Goal: Task Accomplishment & Management: Manage account settings

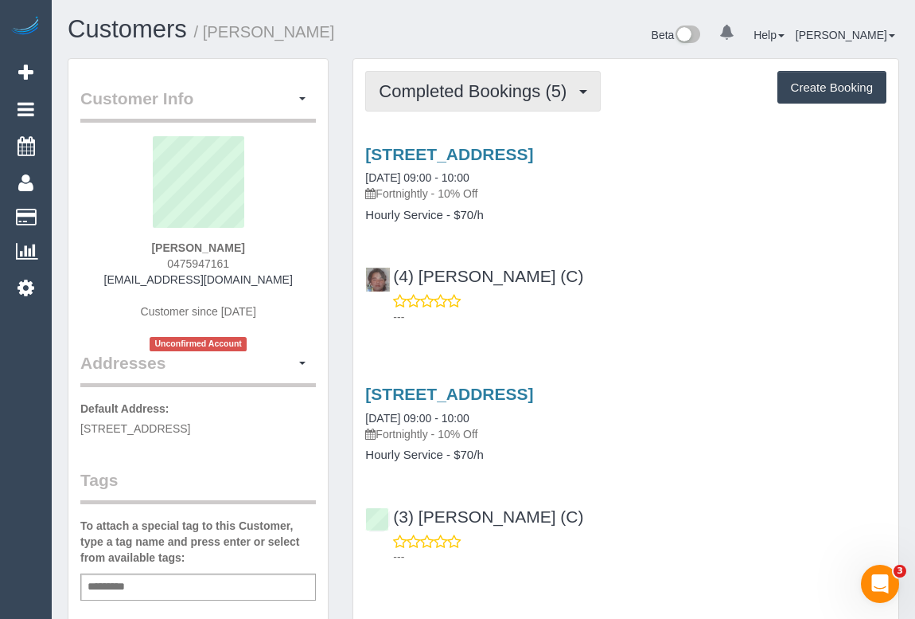
click at [447, 96] on span "Completed Bookings (5)" at bounding box center [477, 91] width 196 height 20
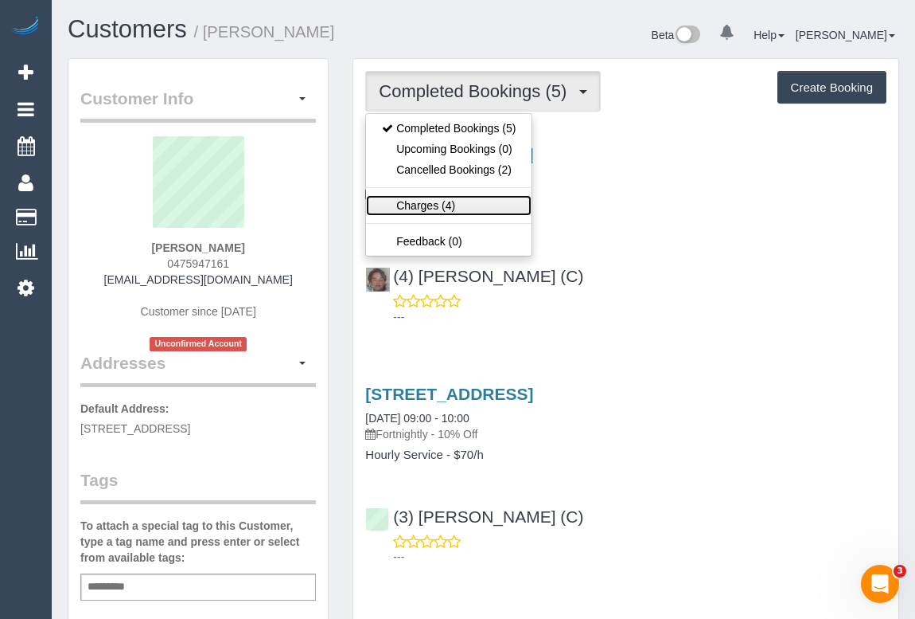
click at [427, 205] on link "Charges (4)" at bounding box center [449, 205] width 166 height 21
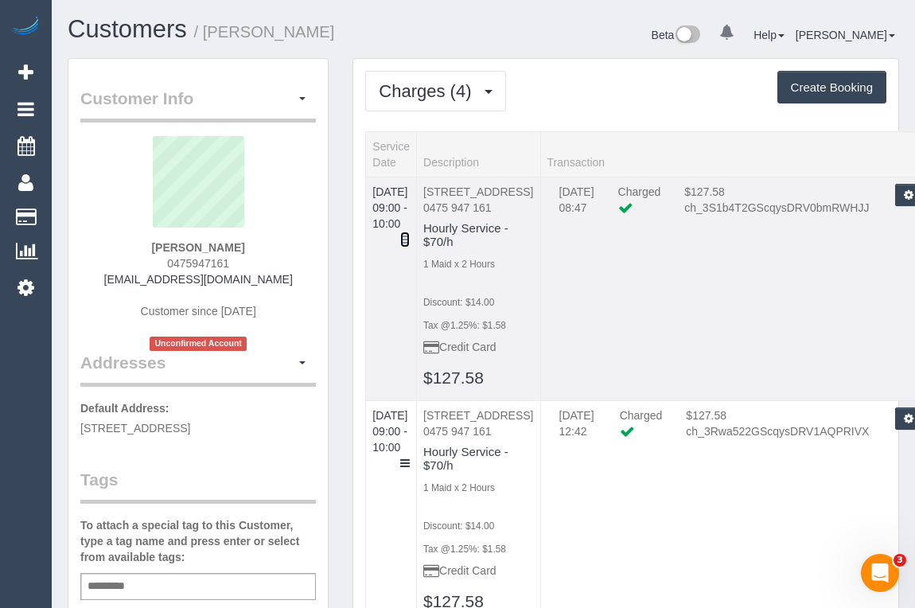
click at [410, 234] on icon at bounding box center [405, 239] width 10 height 11
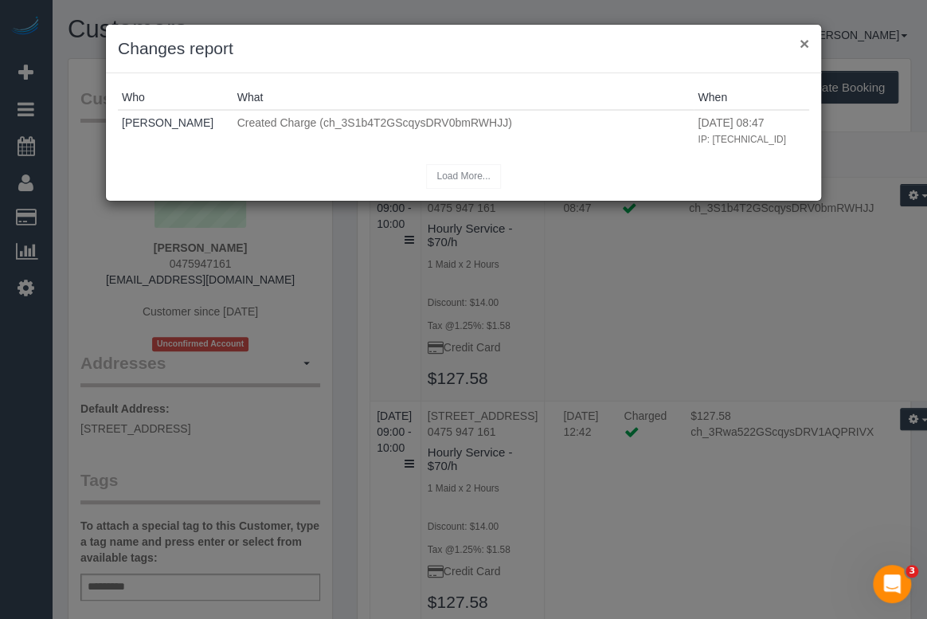
click at [803, 47] on button "×" at bounding box center [804, 43] width 10 height 17
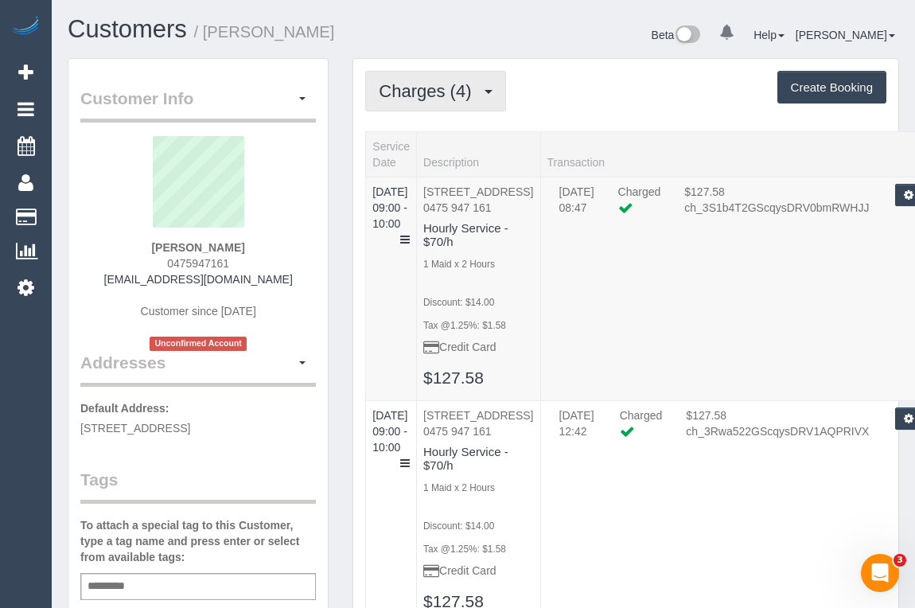
click at [422, 85] on span "Charges (4)" at bounding box center [429, 91] width 100 height 20
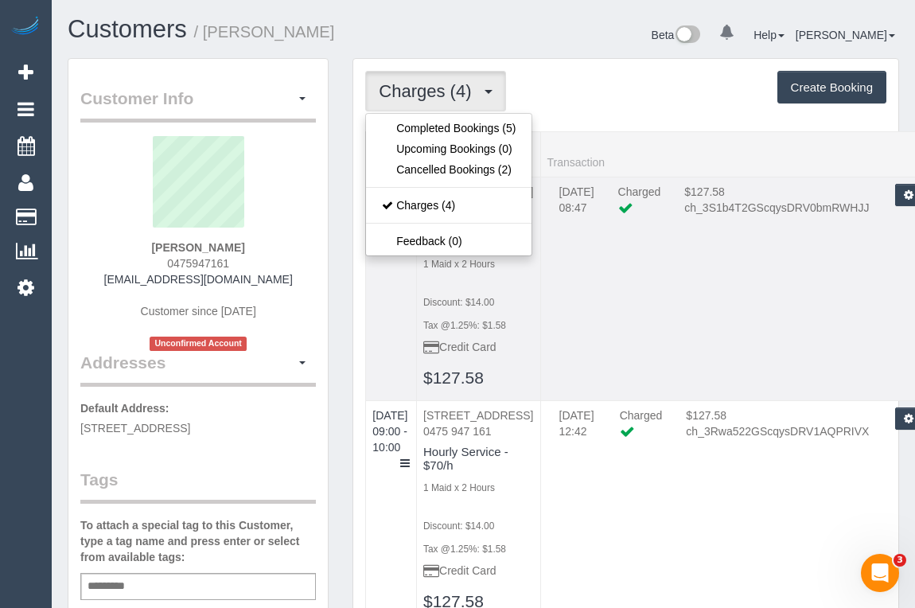
click at [683, 262] on td "30/08/2025 08:47 Charged $127.58 ch_3S1b4T2GScqysDRV0bmRWHJJ Refund Send Invoic…" at bounding box center [746, 289] width 411 height 224
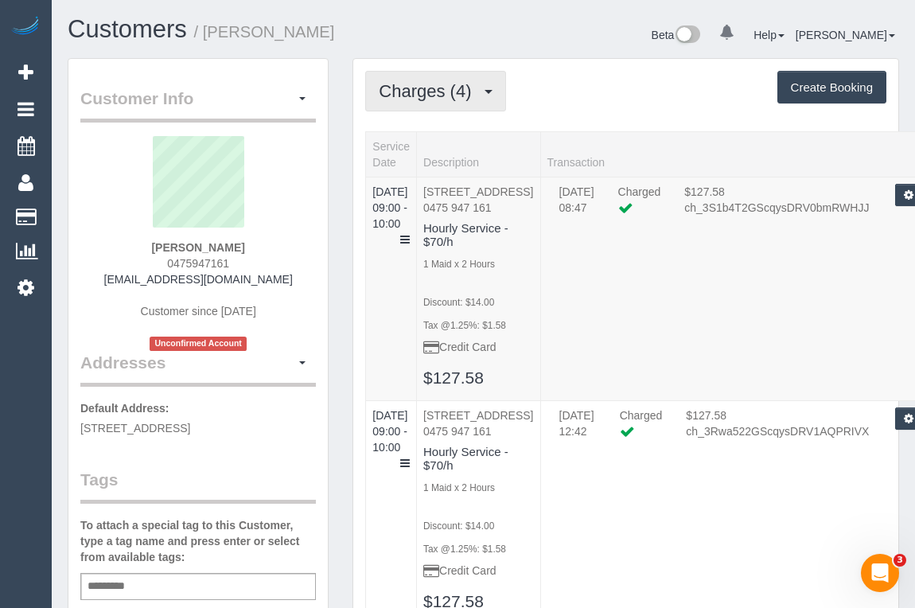
click at [427, 83] on span "Charges (4)" at bounding box center [429, 91] width 100 height 20
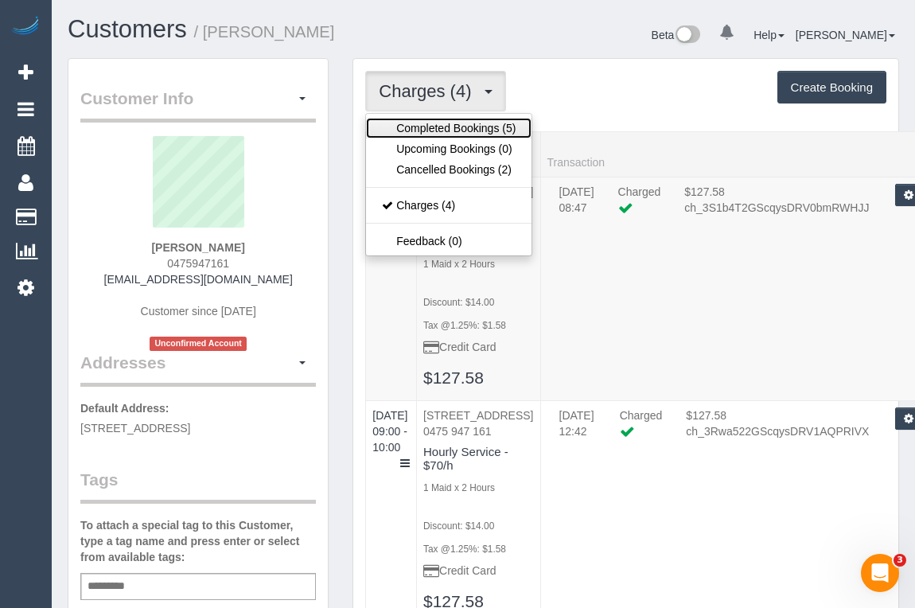
click at [421, 127] on link "Completed Bookings (5)" at bounding box center [449, 128] width 166 height 21
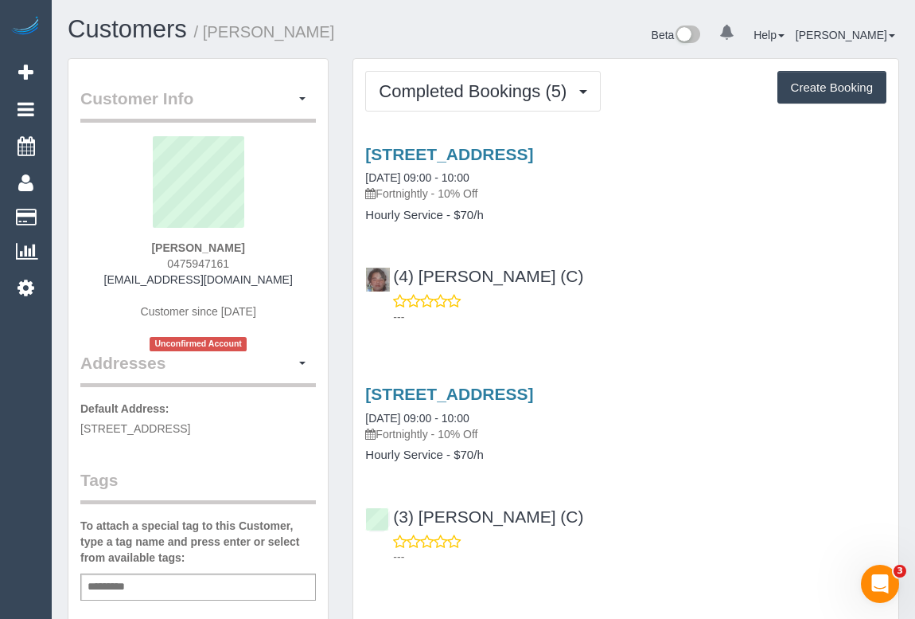
click at [661, 253] on div "(4) Willem Karsten (C) ---" at bounding box center [625, 289] width 545 height 72
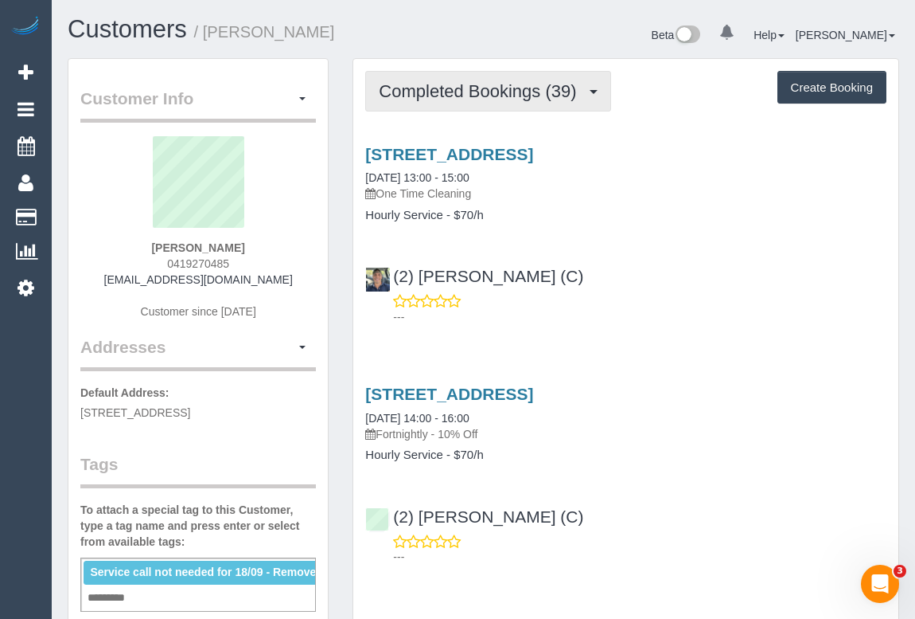
click at [488, 87] on span "Completed Bookings (39)" at bounding box center [481, 91] width 205 height 20
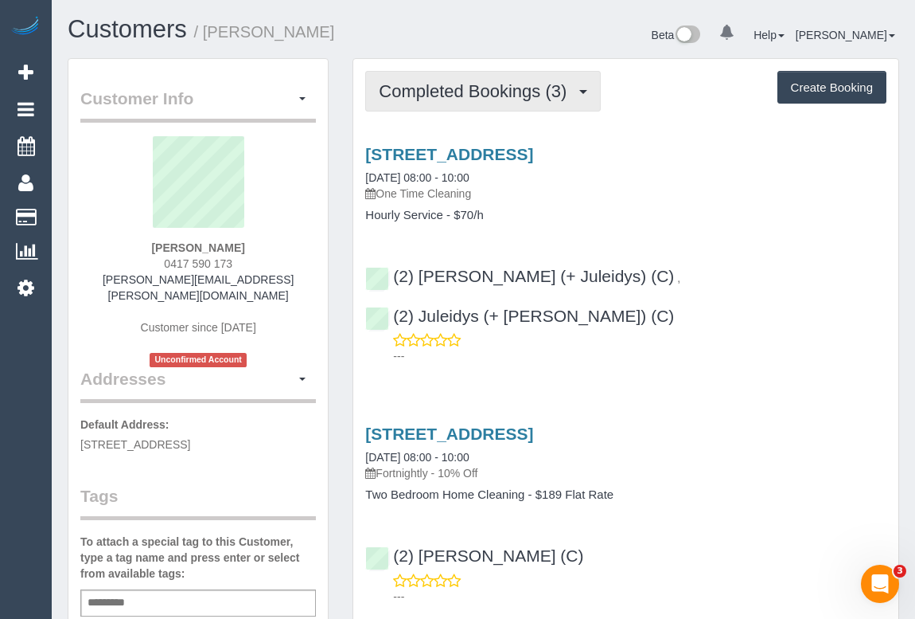
click at [455, 98] on span "Completed Bookings (3)" at bounding box center [477, 91] width 196 height 20
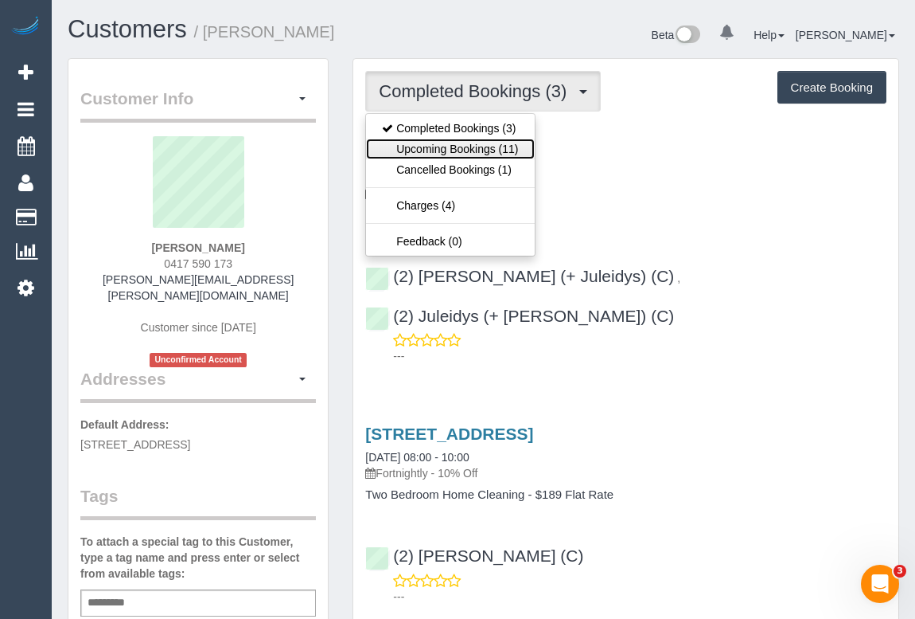
click at [489, 143] on link "Upcoming Bookings (11)" at bounding box center [450, 149] width 168 height 21
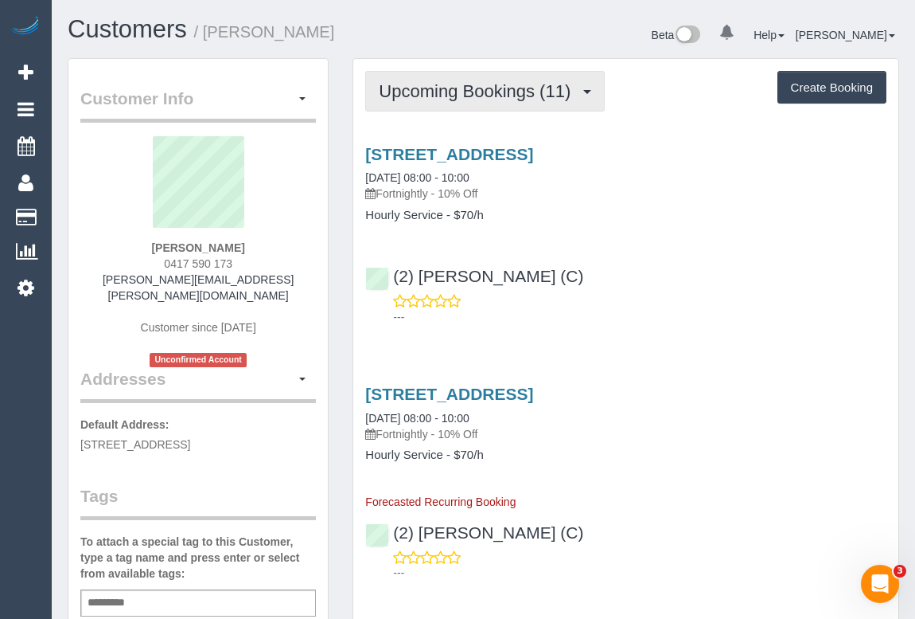
click at [453, 84] on span "Upcoming Bookings (11)" at bounding box center [479, 91] width 200 height 20
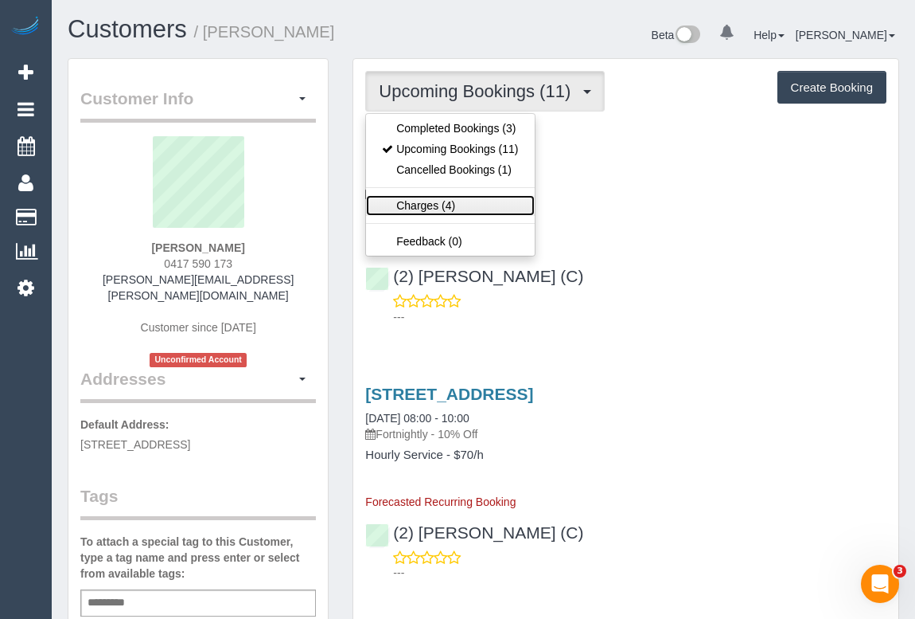
click at [414, 202] on link "Charges (4)" at bounding box center [450, 205] width 168 height 21
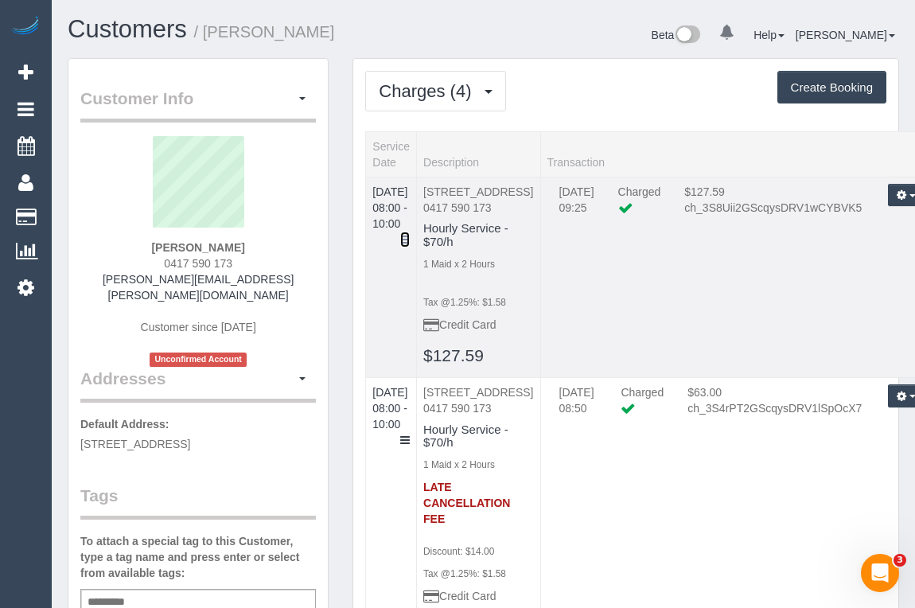
click at [410, 234] on icon at bounding box center [405, 239] width 10 height 11
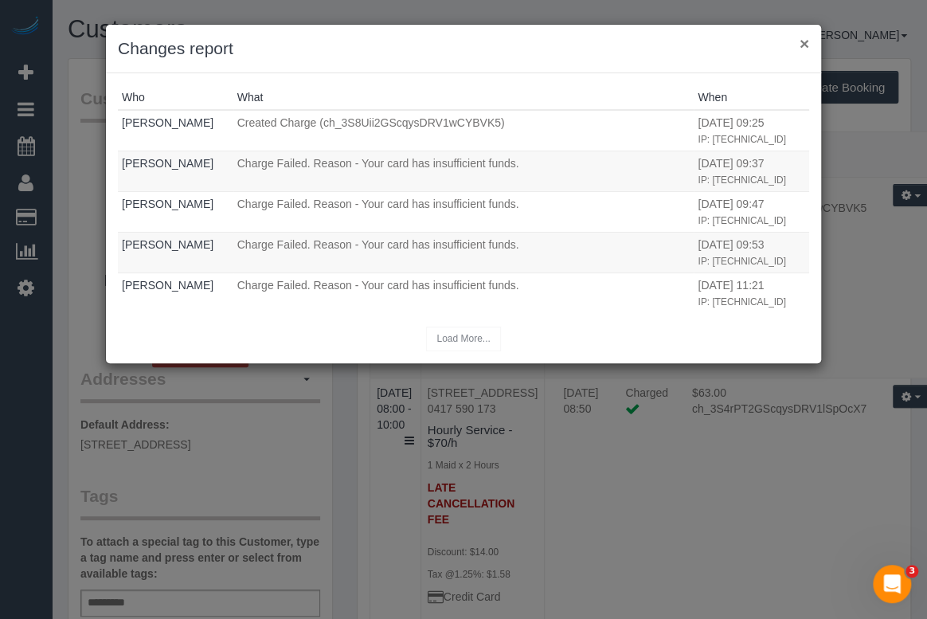
click at [803, 42] on button "×" at bounding box center [804, 43] width 10 height 17
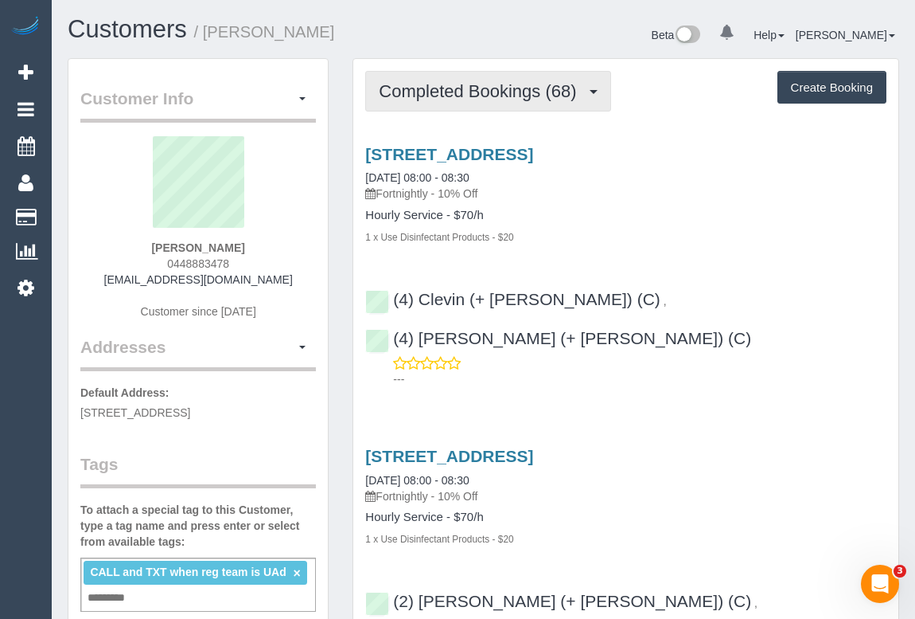
click at [457, 103] on button "Completed Bookings (68)" at bounding box center [487, 91] width 245 height 41
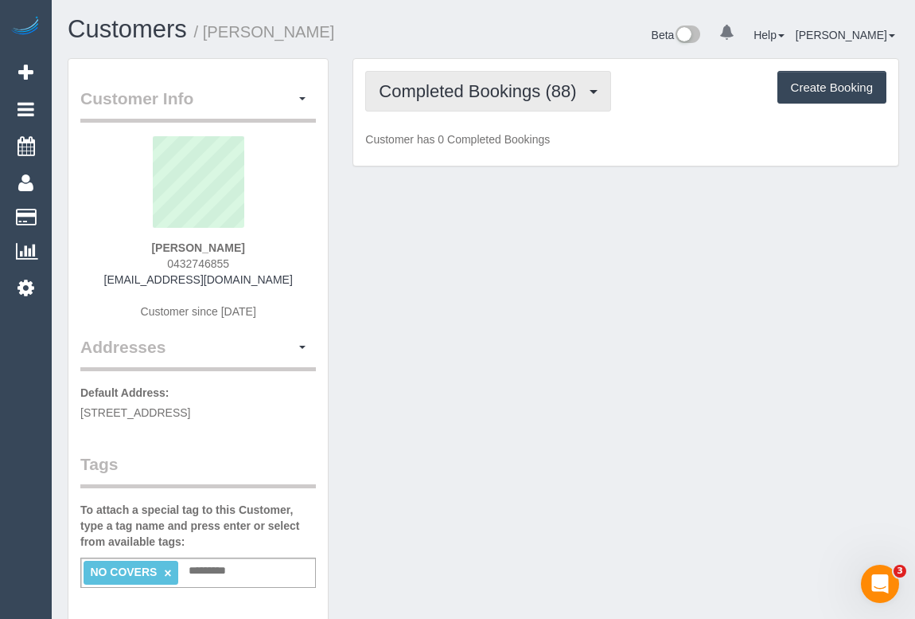
click at [470, 98] on span "Completed Bookings (88)" at bounding box center [481, 91] width 205 height 20
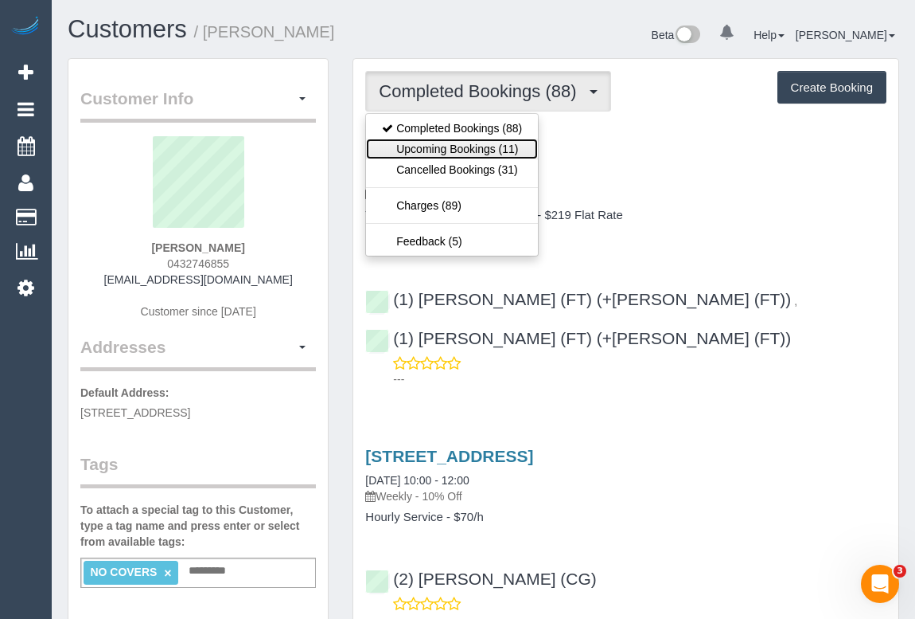
click at [465, 144] on link "Upcoming Bookings (11)" at bounding box center [452, 149] width 172 height 21
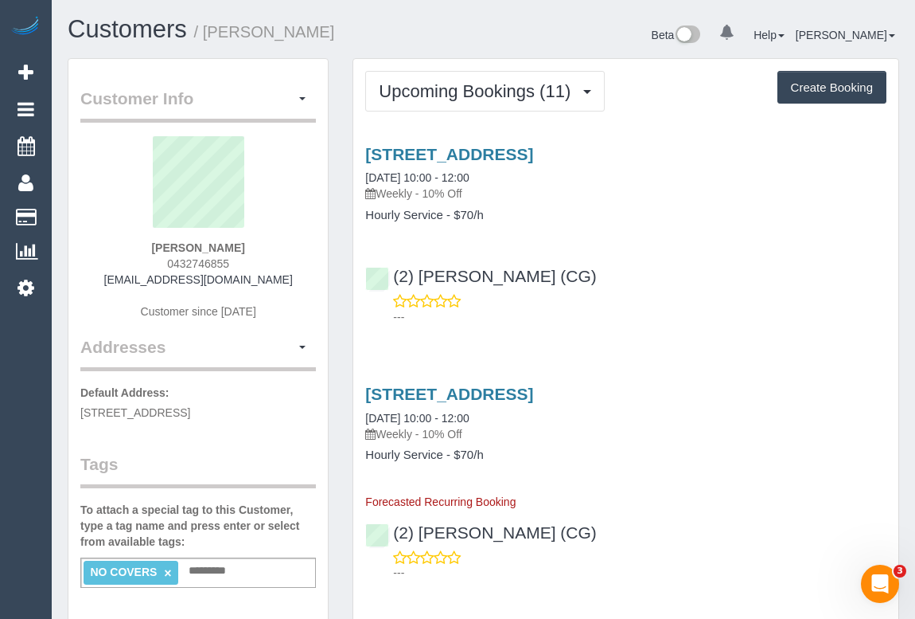
click at [685, 287] on div "(2) [PERSON_NAME] (CG) ---" at bounding box center [625, 289] width 545 height 72
click at [706, 253] on div "(2) [PERSON_NAME] (CG) ---" at bounding box center [625, 289] width 545 height 72
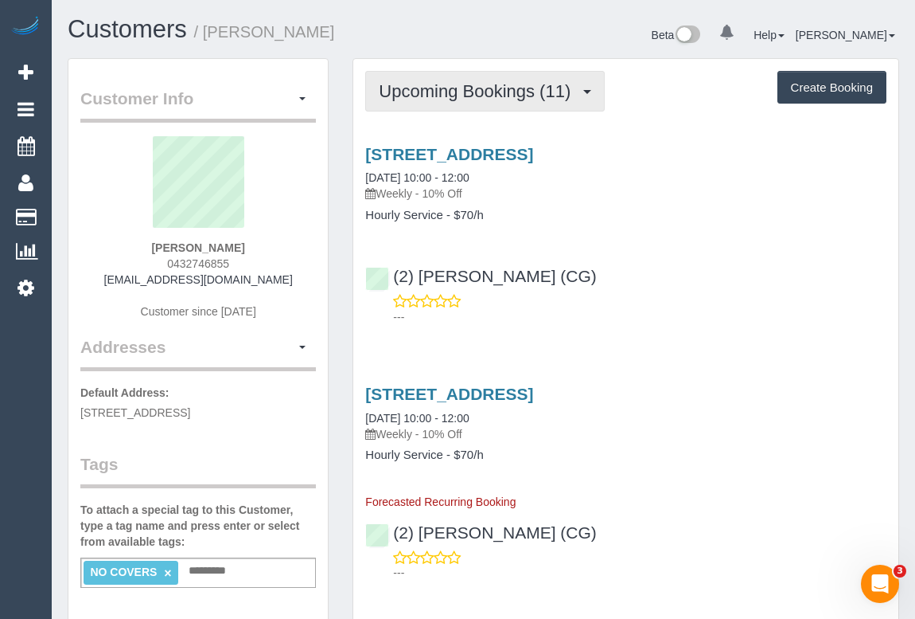
click at [482, 92] on span "Upcoming Bookings (11)" at bounding box center [479, 91] width 200 height 20
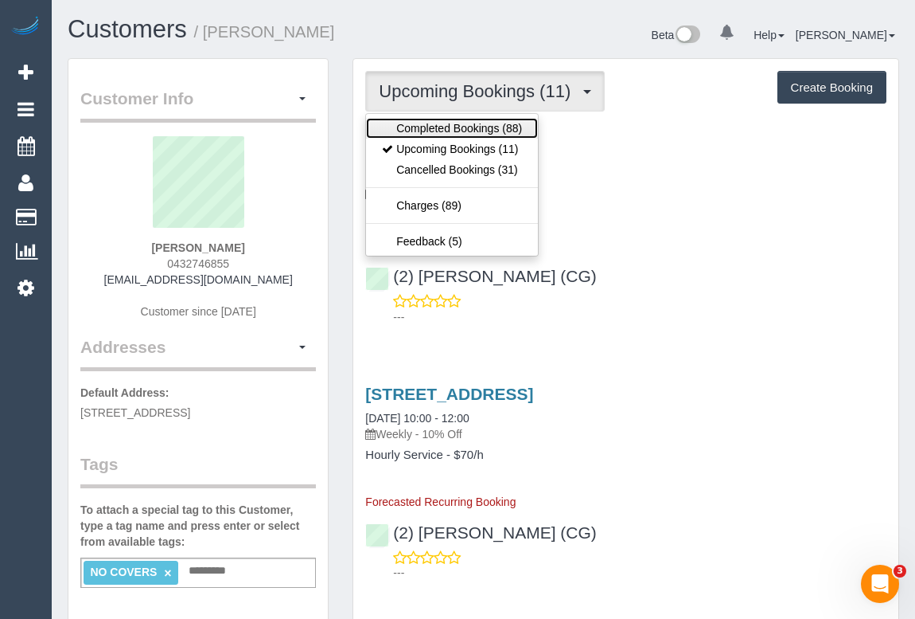
click at [455, 133] on link "Completed Bookings (88)" at bounding box center [452, 128] width 172 height 21
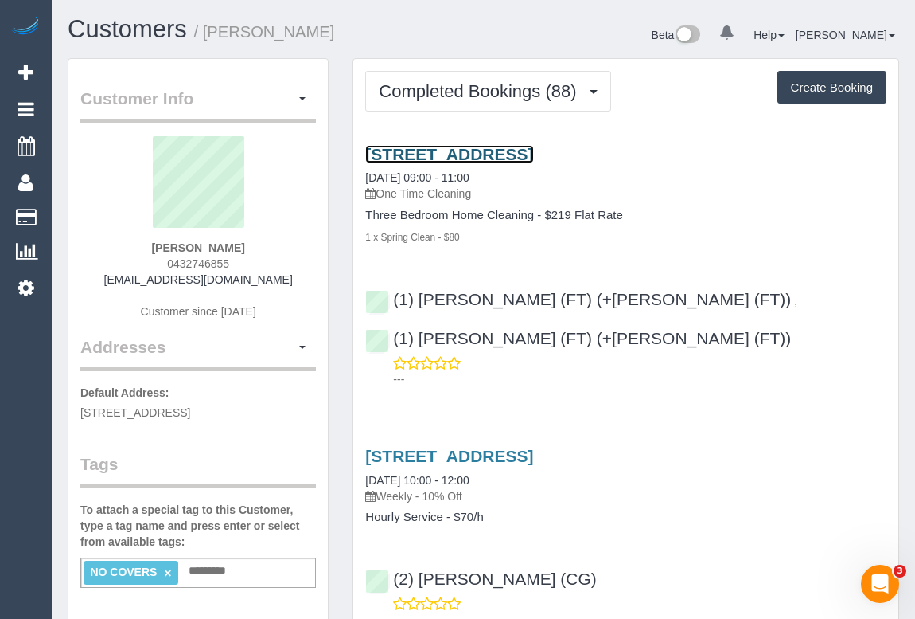
click at [495, 154] on link "3, Kuala Close, St. Albans, VIC 3021" at bounding box center [449, 154] width 168 height 18
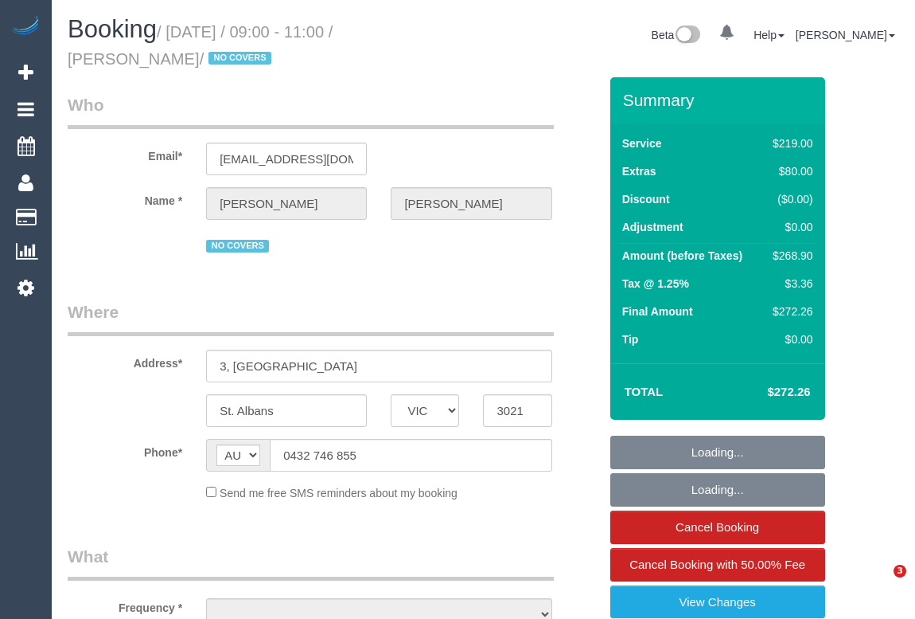
select select "VIC"
select select "string:stripe-pm_1NdrsU2GScqysDRViDc3dfiW"
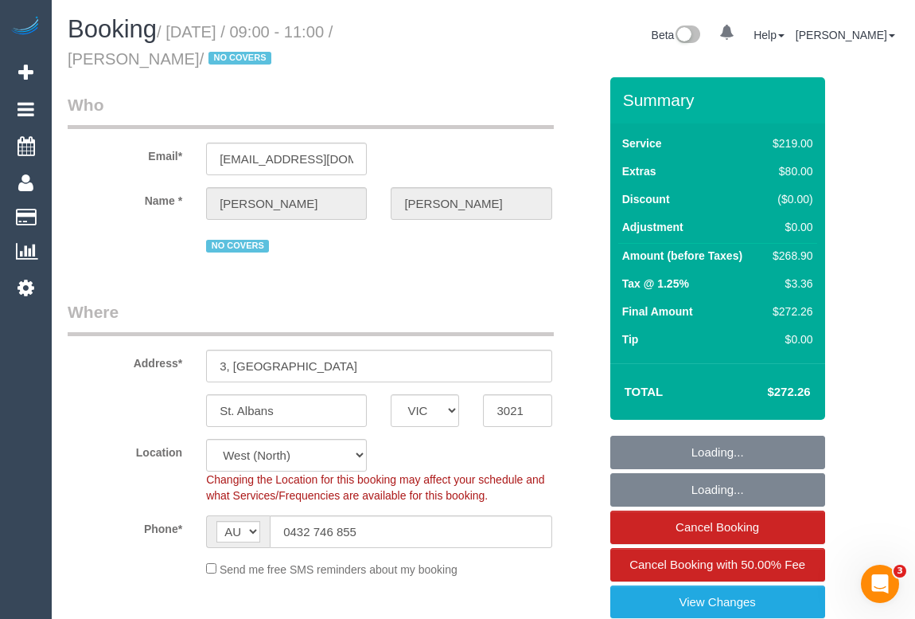
select select "object:690"
select select "number:30"
select select "number:16"
select select "number:19"
select select "number:24"
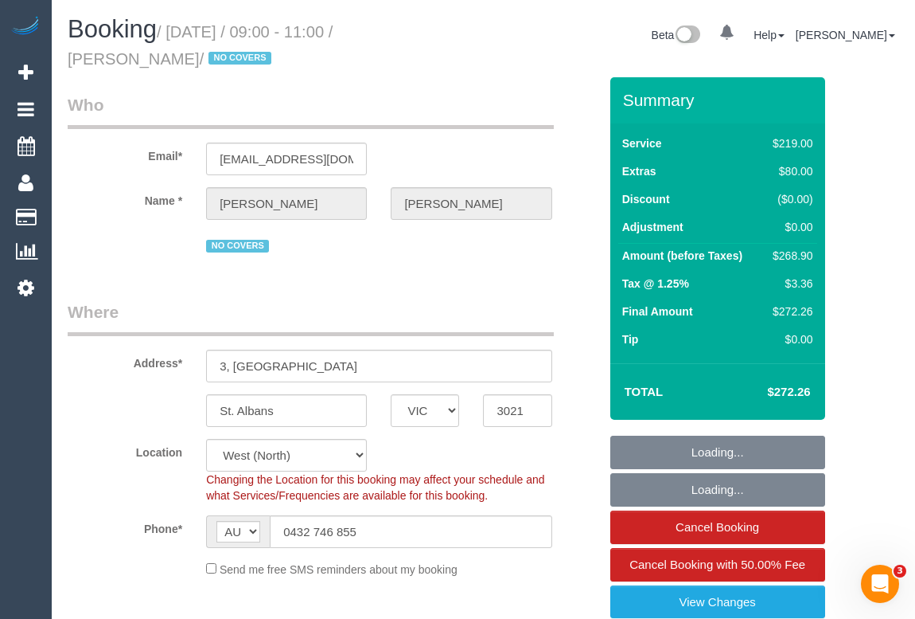
select select "object:857"
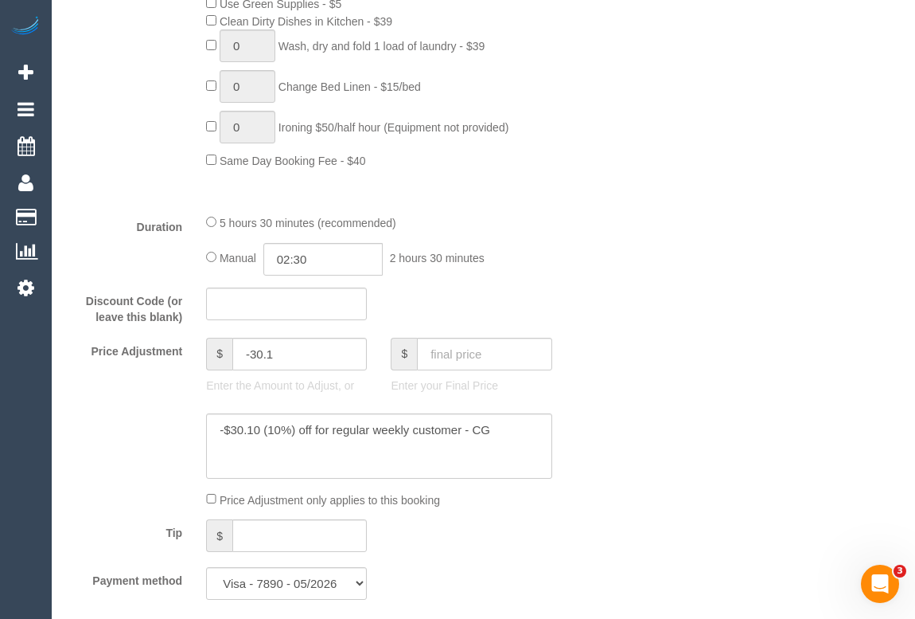
scroll to position [1375, 0]
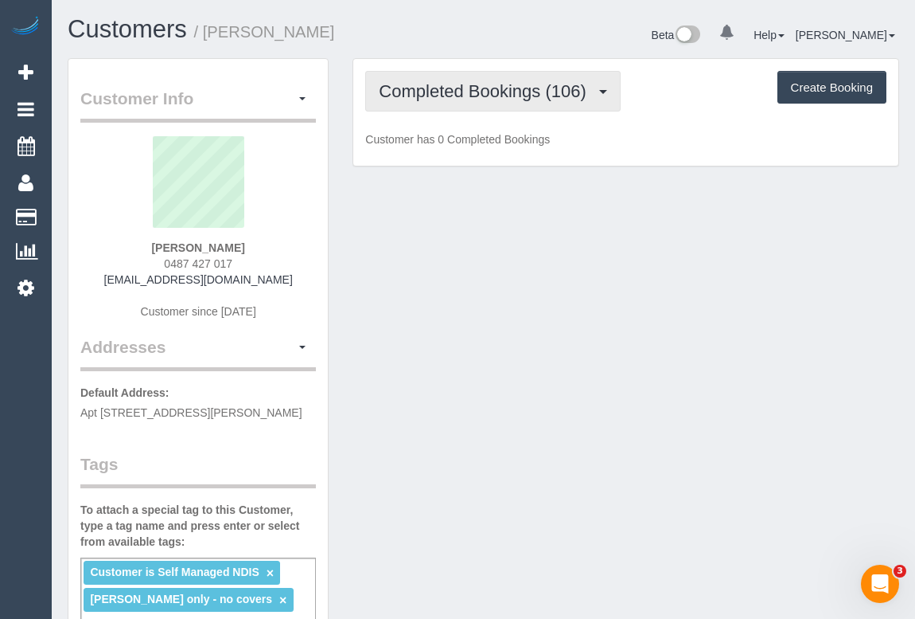
click at [483, 96] on span "Completed Bookings (106)" at bounding box center [486, 91] width 215 height 20
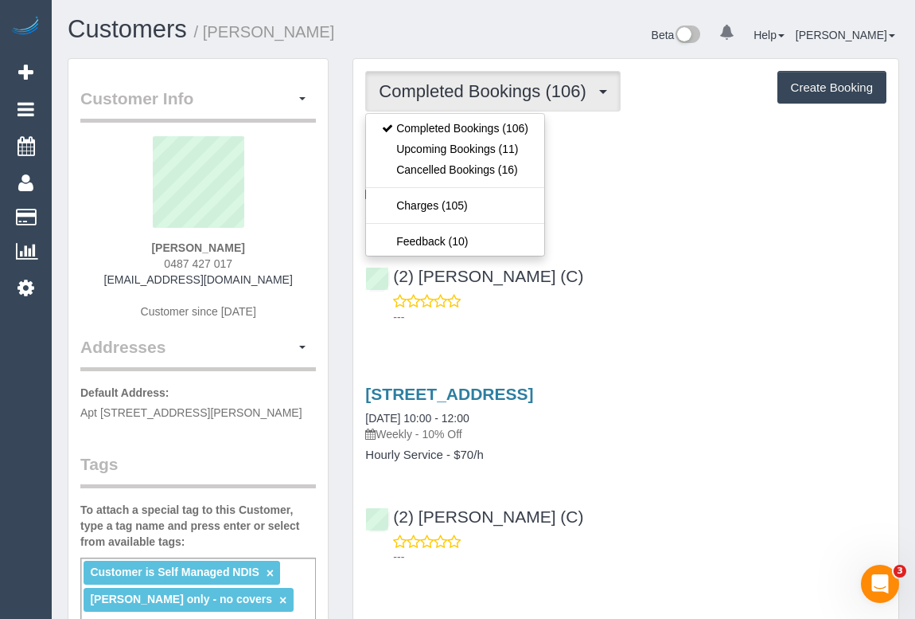
click at [733, 263] on div "(2) Nicole Condello (C) ---" at bounding box center [625, 289] width 545 height 72
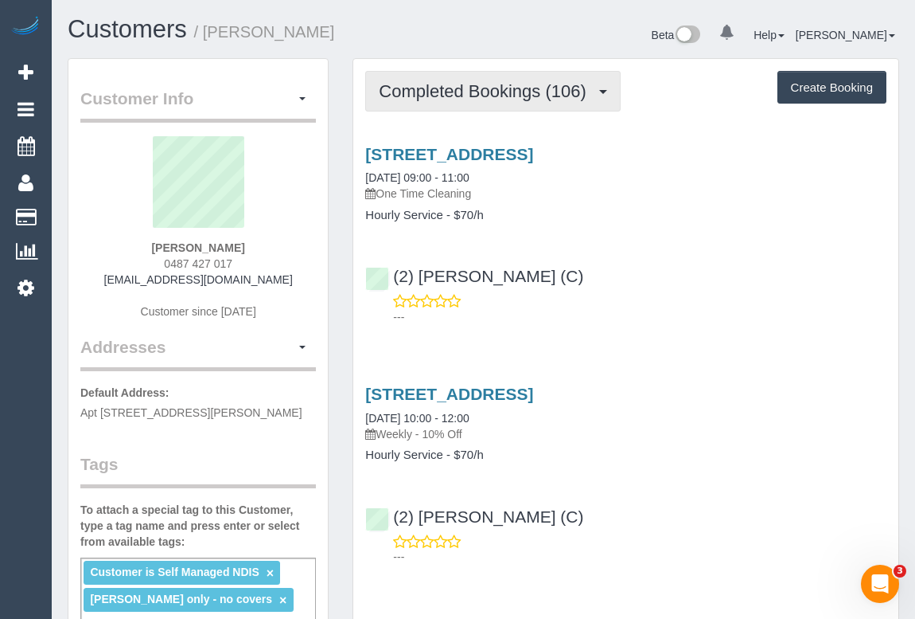
click at [476, 97] on span "Completed Bookings (106)" at bounding box center [486, 91] width 215 height 20
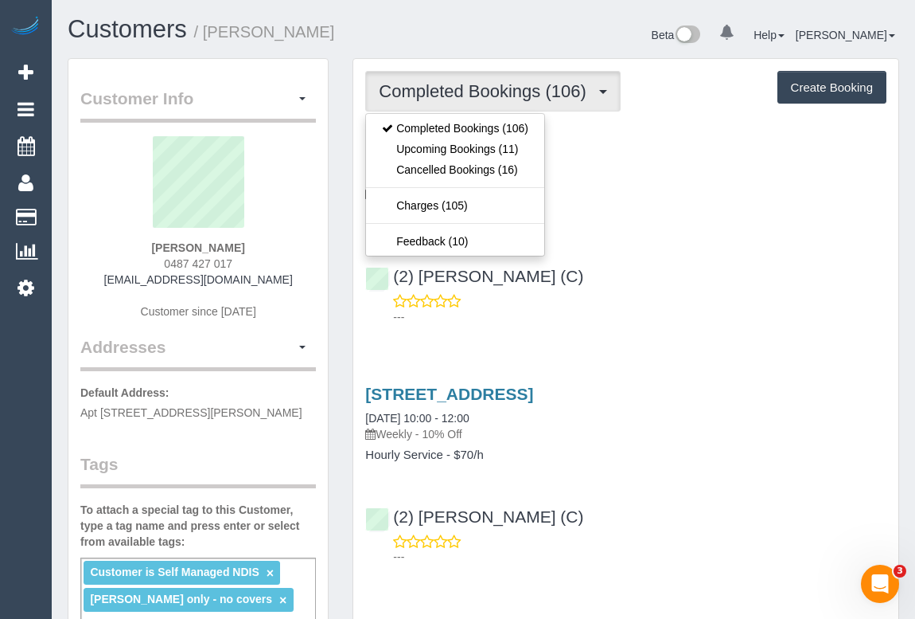
click at [656, 286] on div "(2) Nicole Condello (C) ---" at bounding box center [625, 289] width 545 height 72
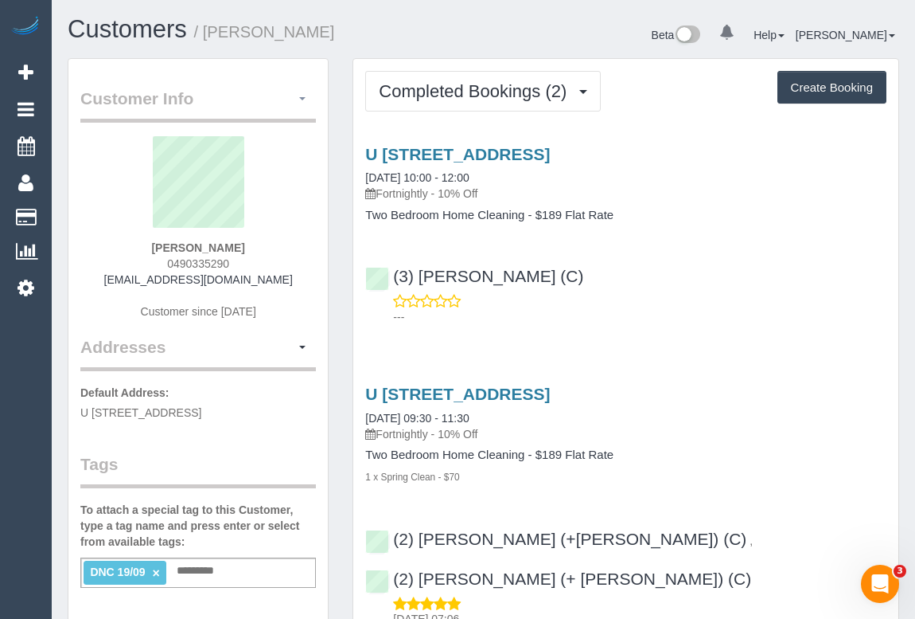
click at [300, 98] on span "button" at bounding box center [302, 98] width 6 height 3
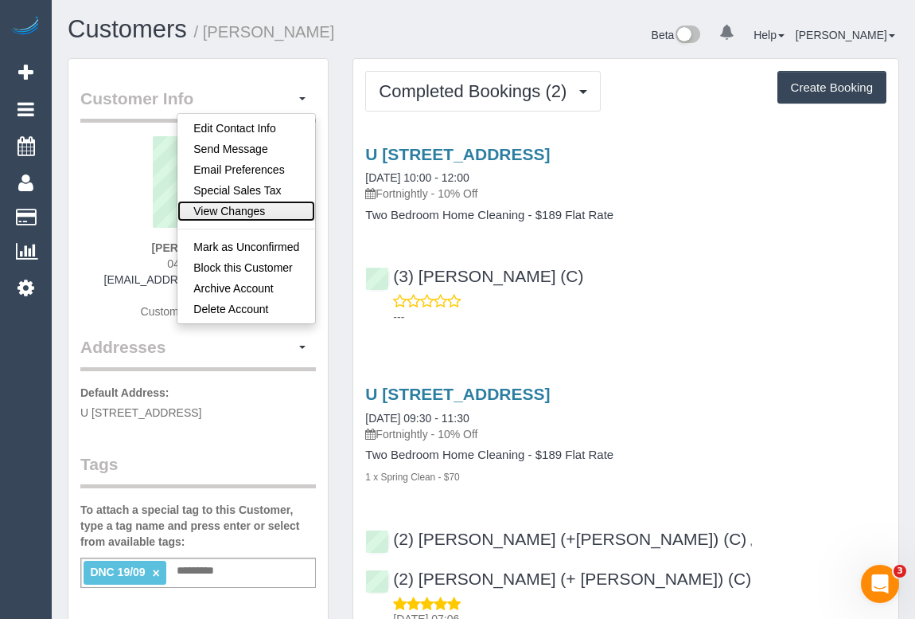
click at [238, 213] on link "View Changes" at bounding box center [247, 211] width 138 height 21
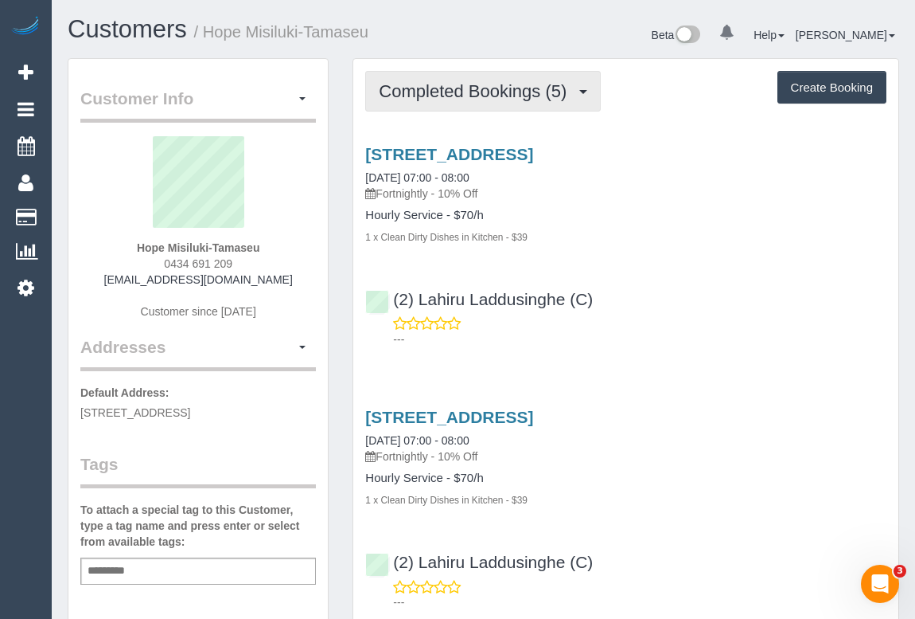
drag, startPoint x: 452, startPoint y: 80, endPoint x: 451, endPoint y: 90, distance: 10.5
click at [452, 80] on button "Completed Bookings (5)" at bounding box center [483, 91] width 236 height 41
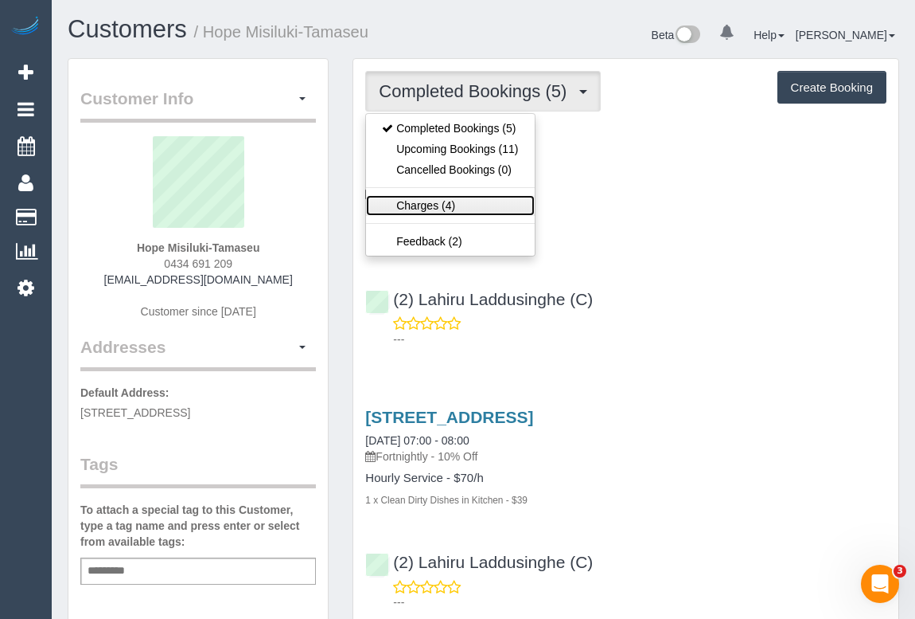
click at [439, 210] on link "Charges (4)" at bounding box center [450, 205] width 168 height 21
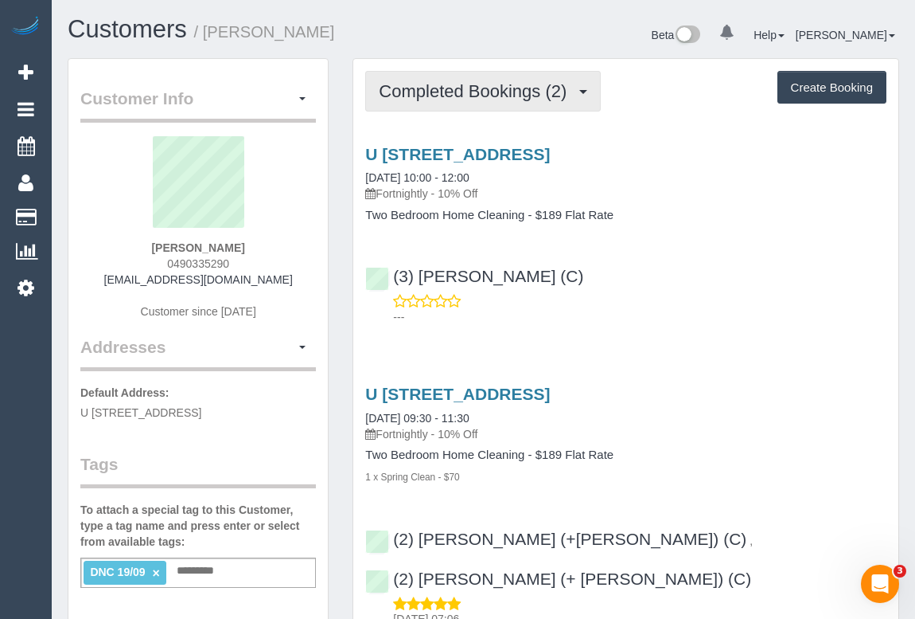
click at [395, 81] on span "Completed Bookings (2)" at bounding box center [477, 91] width 196 height 20
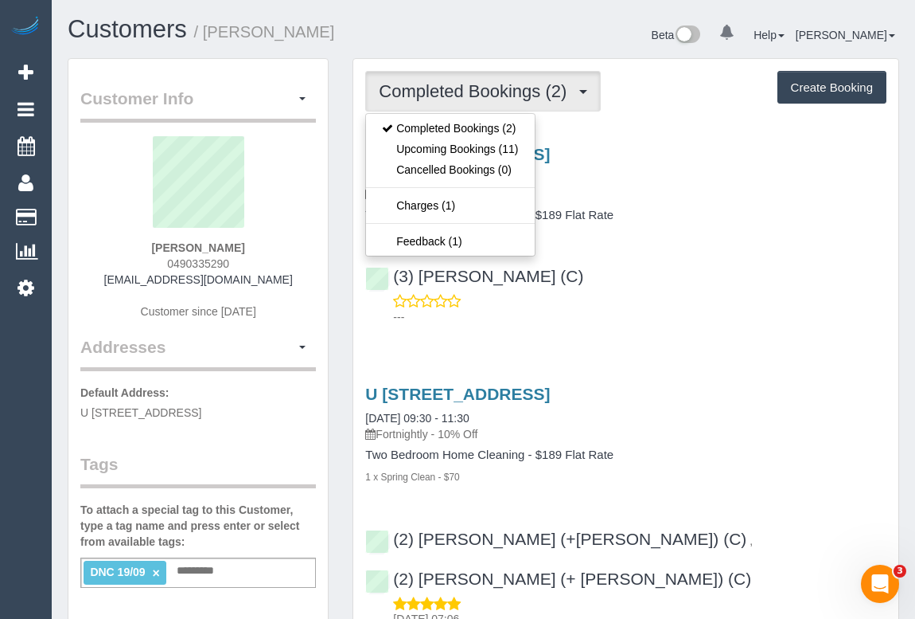
click at [699, 357] on div "Service Feedback U 10, 10 Davies St, Brunswick, VIC 3056 19/09/2025 10:00 - 12:…" at bounding box center [625, 382] width 521 height 502
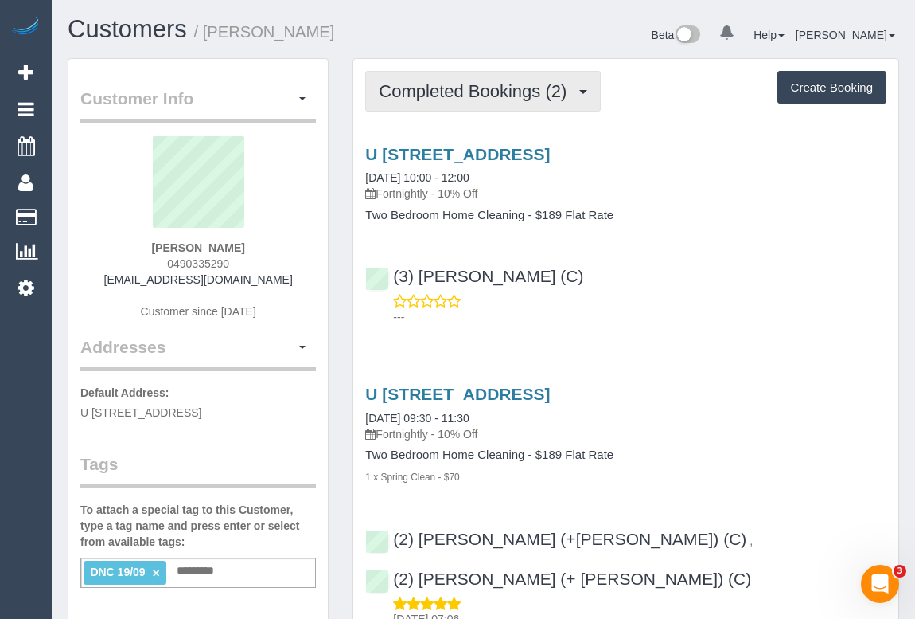
click at [575, 96] on span "Completed Bookings (2)" at bounding box center [477, 91] width 196 height 20
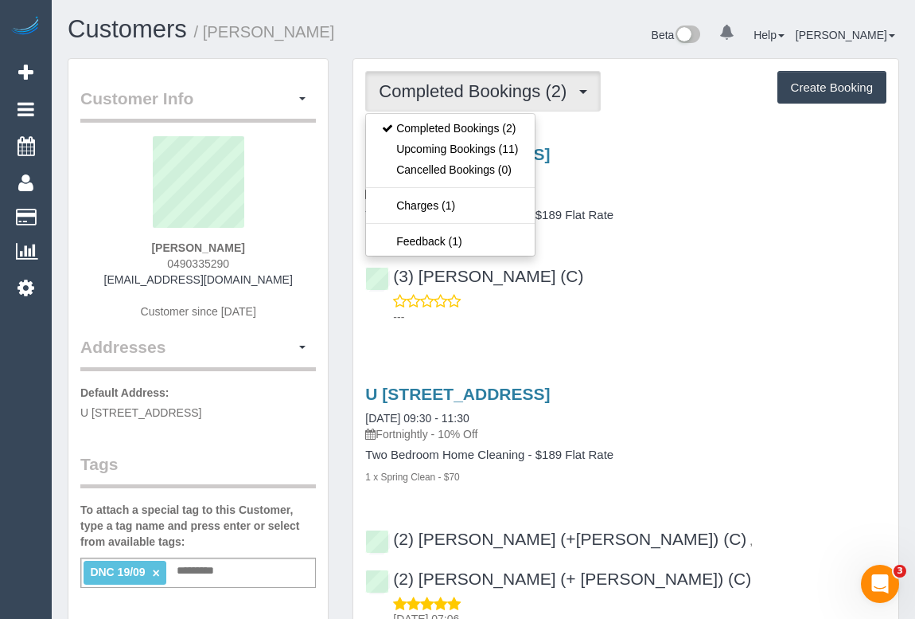
click at [660, 248] on div "U 10, 10 Davies St, Brunswick, VIC 3056 19/09/2025 10:00 - 12:00 Fortnightly - …" at bounding box center [625, 231] width 545 height 201
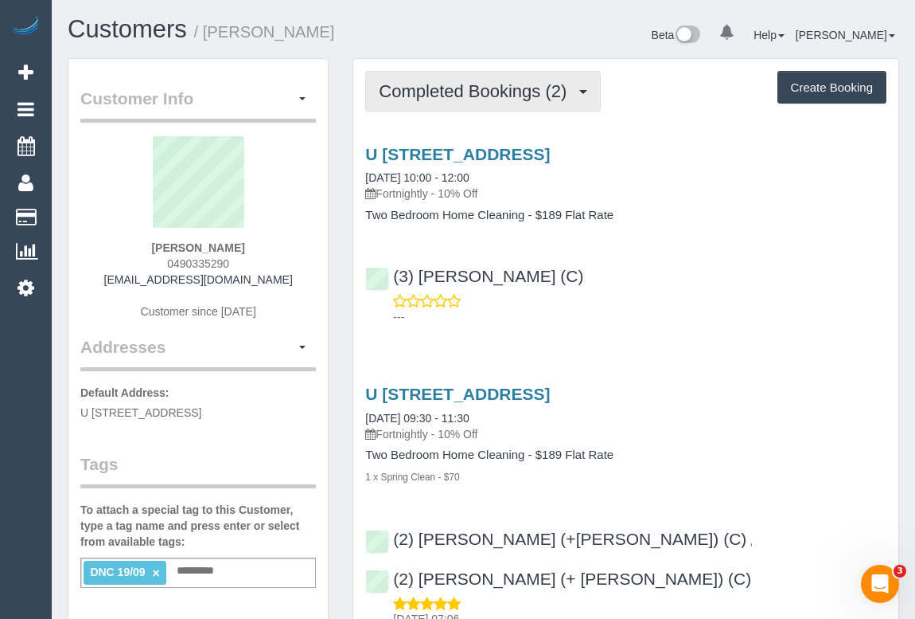
click at [474, 81] on span "Completed Bookings (2)" at bounding box center [477, 91] width 196 height 20
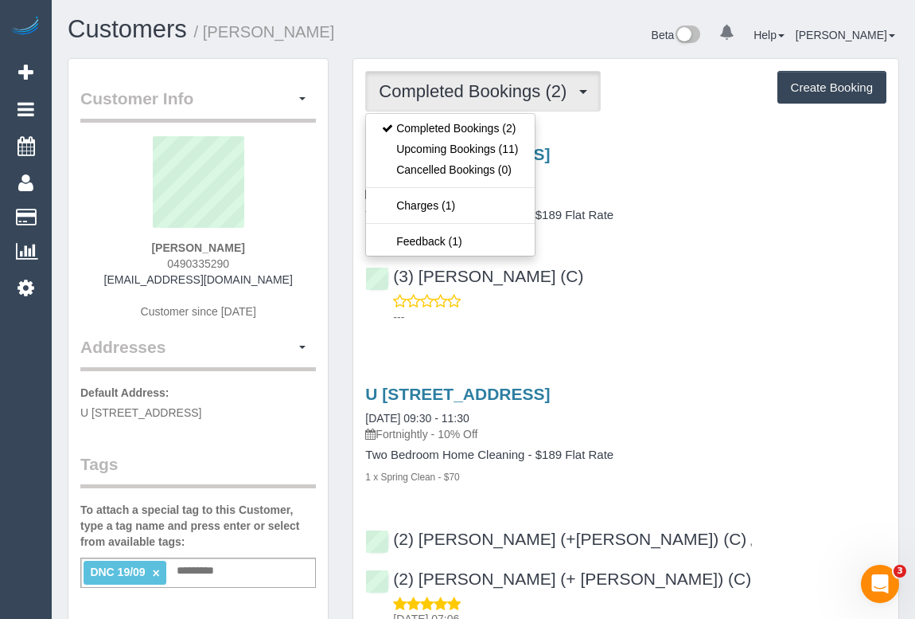
click at [820, 240] on div "U 10, 10 Davies St, Brunswick, VIC 3056 19/09/2025 10:00 - 12:00 Fortnightly - …" at bounding box center [625, 231] width 545 height 201
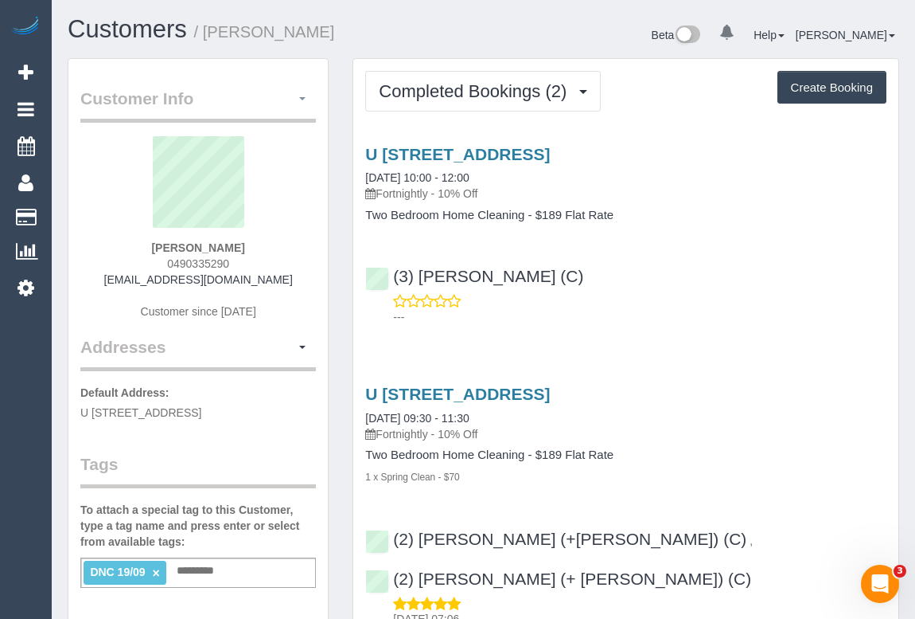
click at [299, 102] on button "button" at bounding box center [302, 99] width 27 height 25
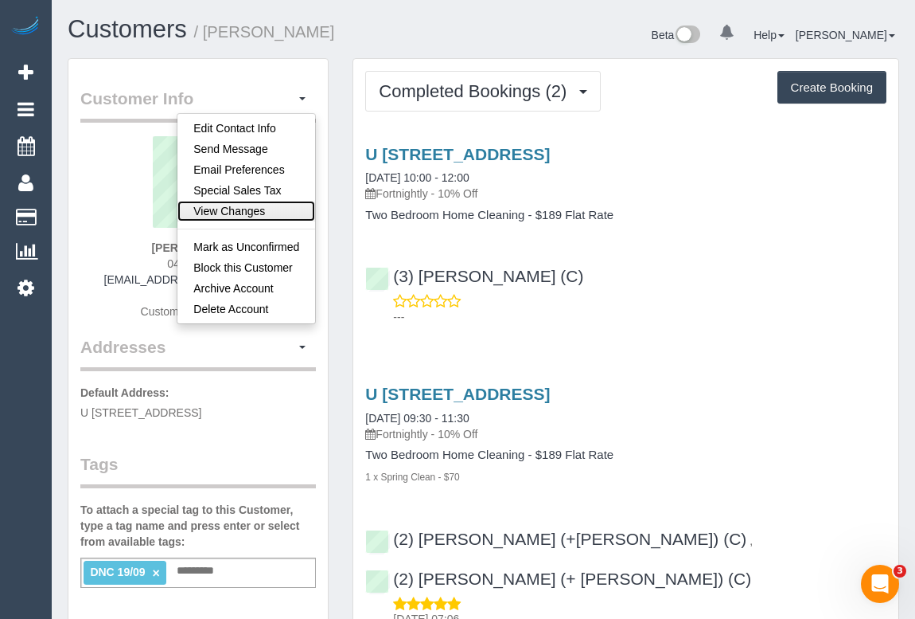
click at [269, 207] on link "View Changes" at bounding box center [247, 211] width 138 height 21
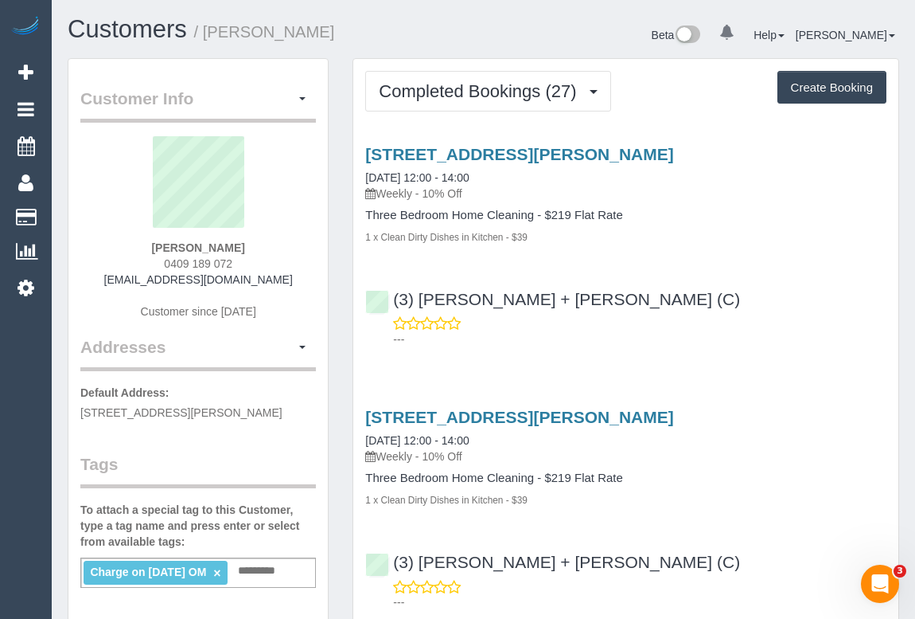
click at [221, 572] on link "×" at bounding box center [216, 573] width 7 height 14
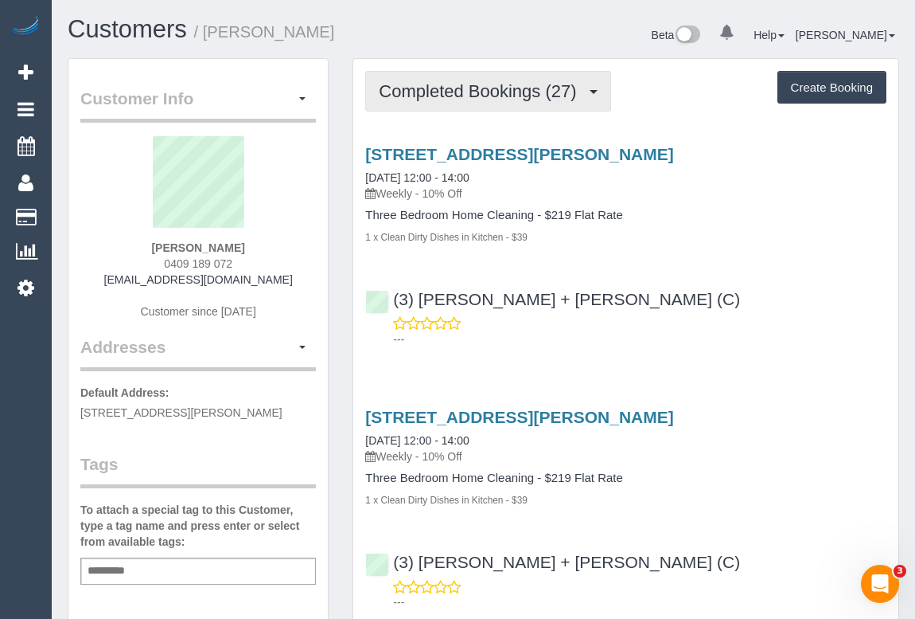
click at [486, 88] on span "Completed Bookings (27)" at bounding box center [481, 91] width 205 height 20
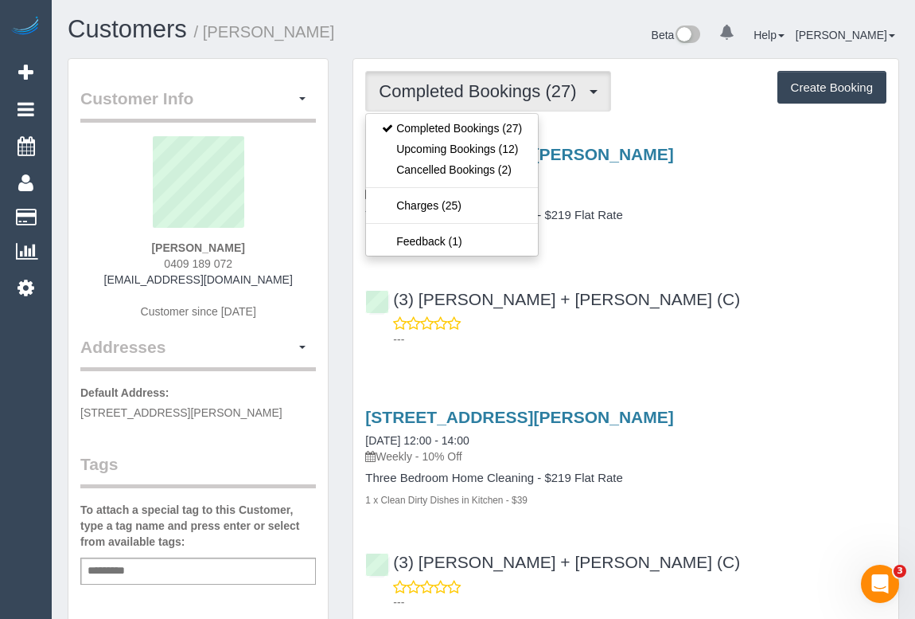
click at [699, 303] on div "(3) [PERSON_NAME] + [PERSON_NAME] (C) ---" at bounding box center [625, 312] width 545 height 72
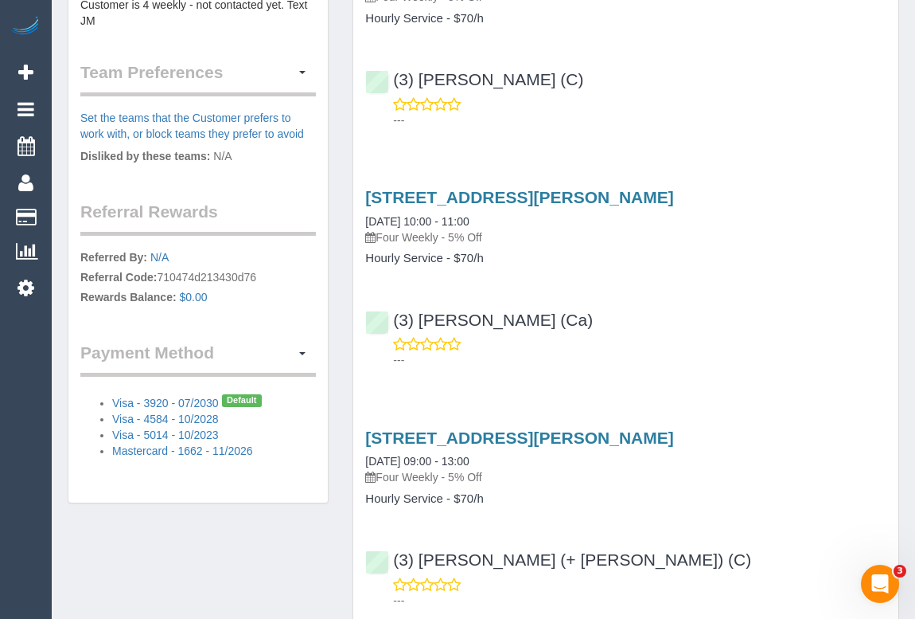
scroll to position [868, 0]
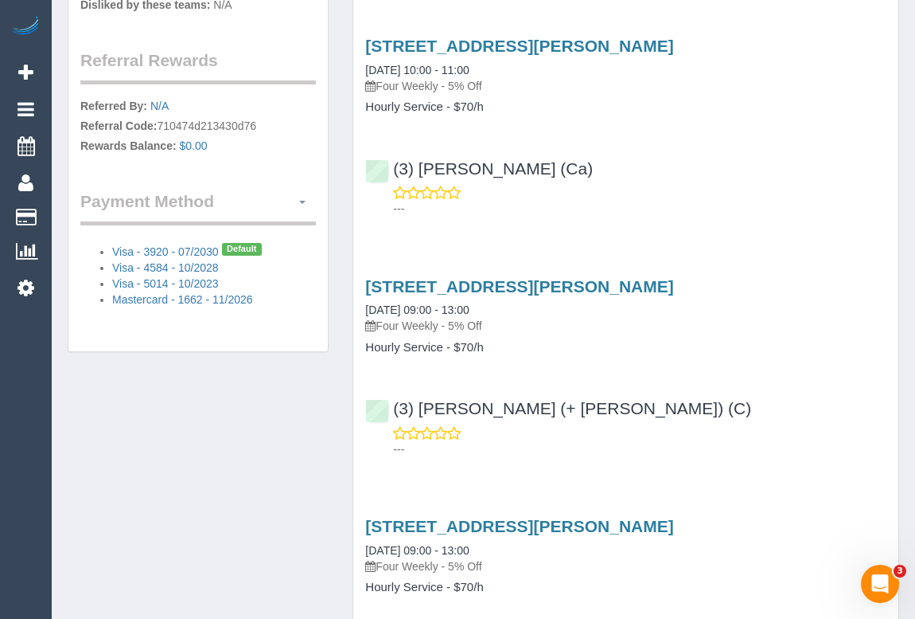
click at [299, 189] on button "button" at bounding box center [302, 201] width 27 height 25
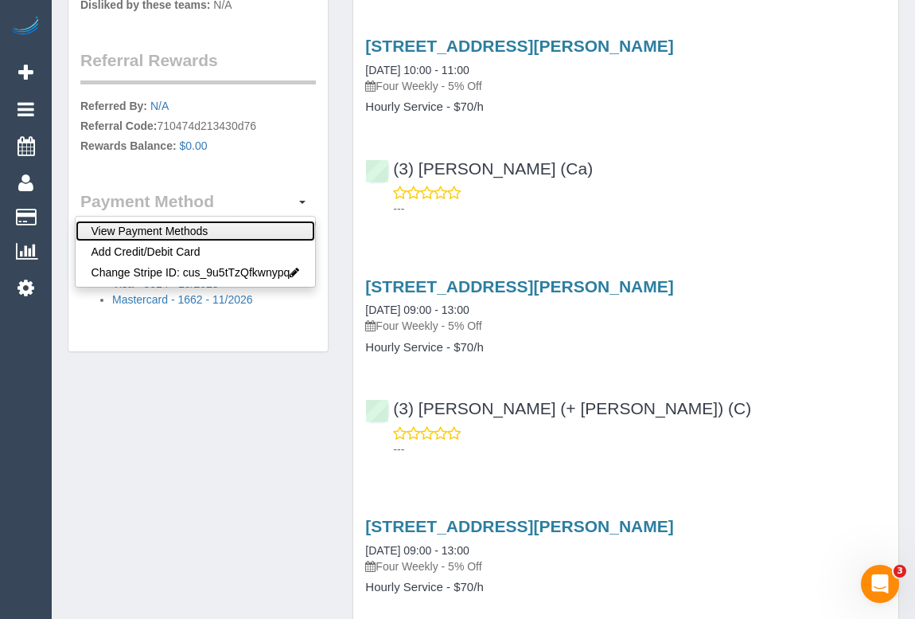
click at [205, 221] on link "View Payment Methods" at bounding box center [196, 231] width 240 height 21
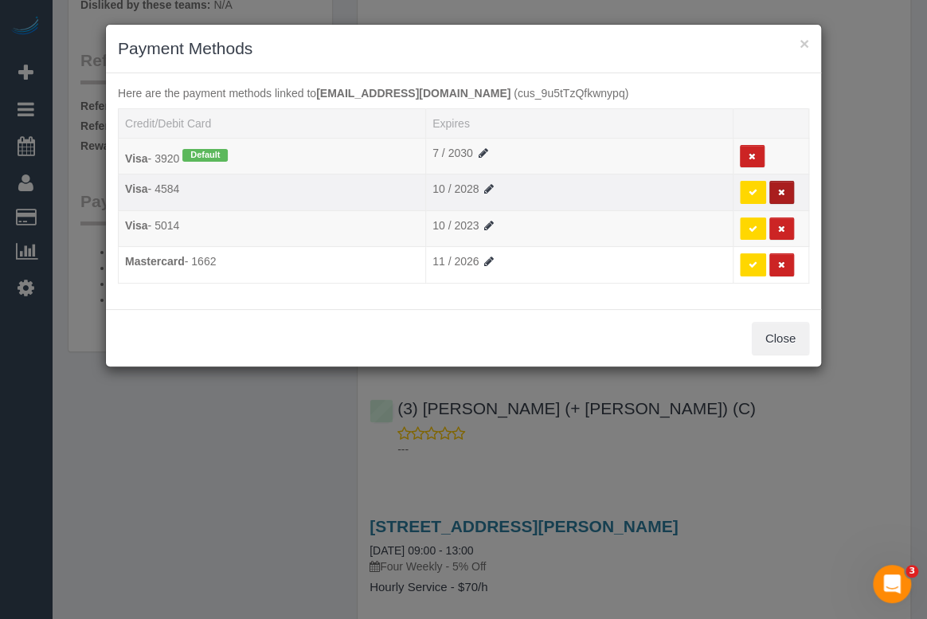
click at [774, 197] on button at bounding box center [781, 192] width 25 height 23
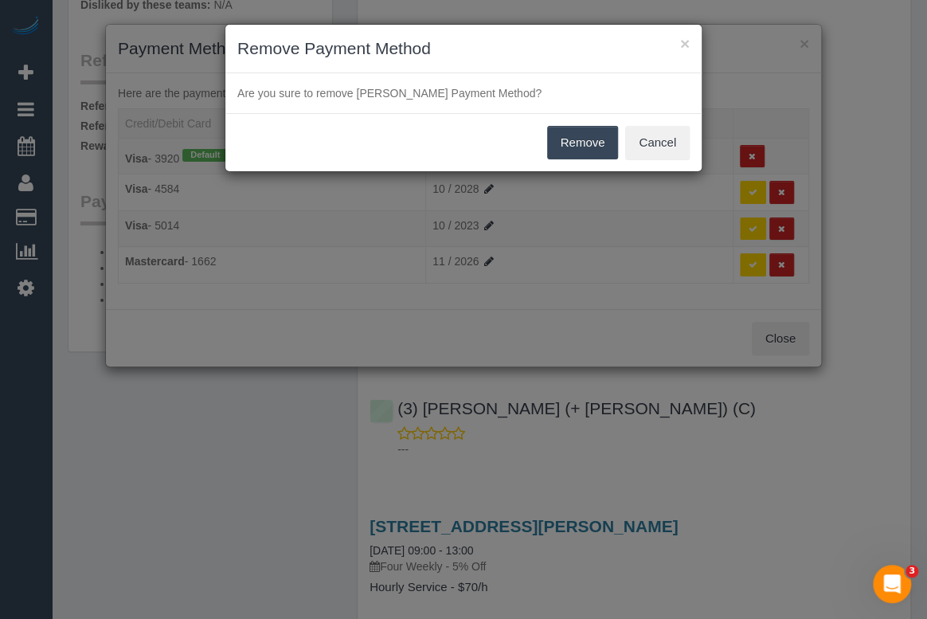
click at [585, 143] on button "Remove" at bounding box center [583, 142] width 72 height 33
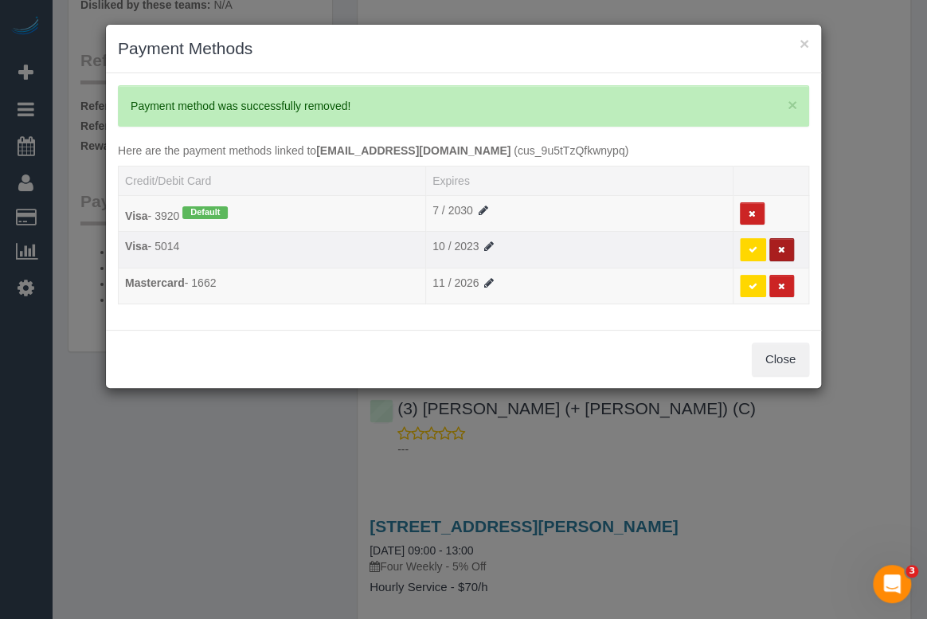
click at [781, 245] on icon at bounding box center [781, 249] width 7 height 9
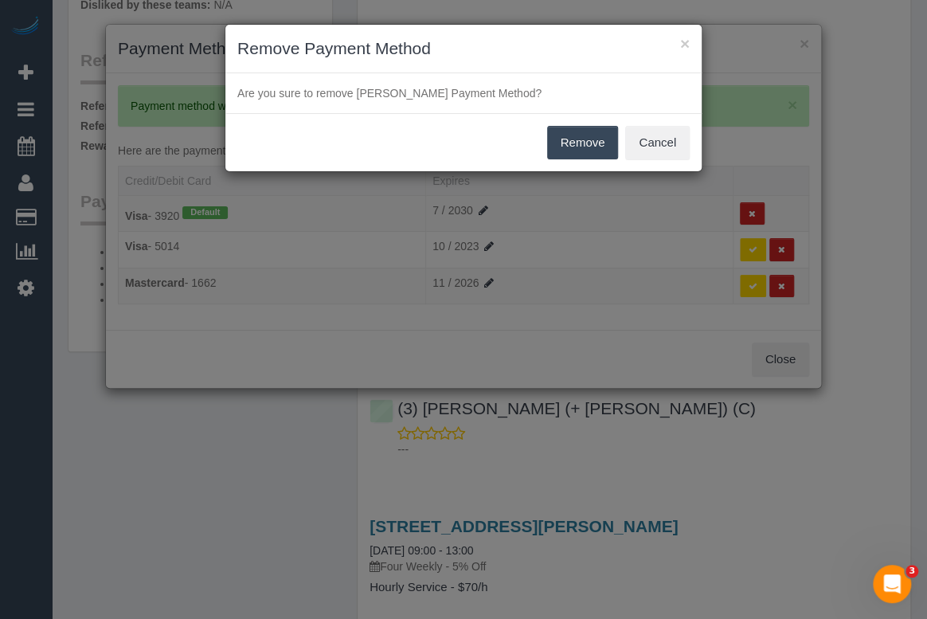
click at [586, 143] on button "Remove" at bounding box center [583, 142] width 72 height 33
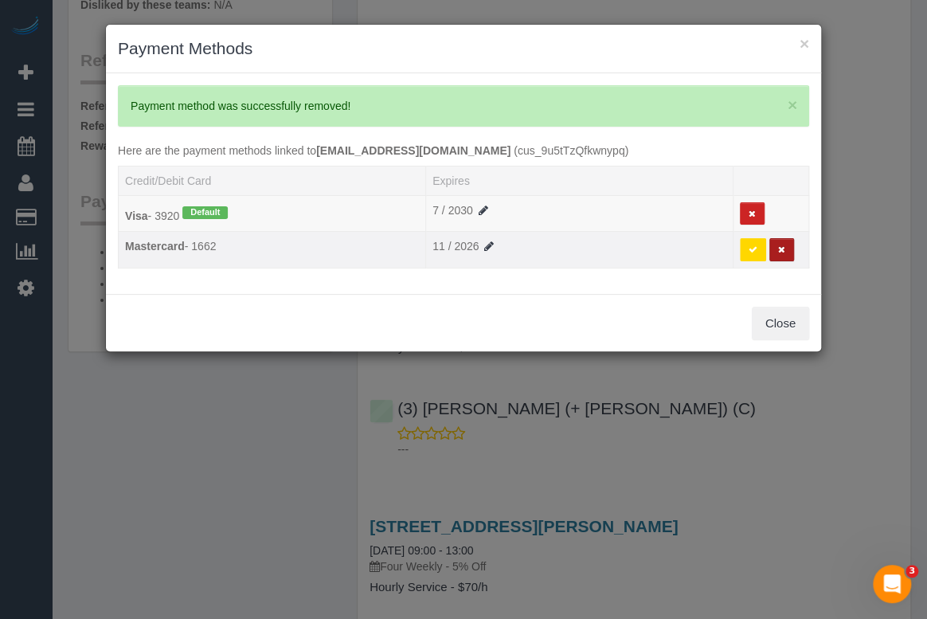
click at [782, 254] on button at bounding box center [781, 249] width 25 height 23
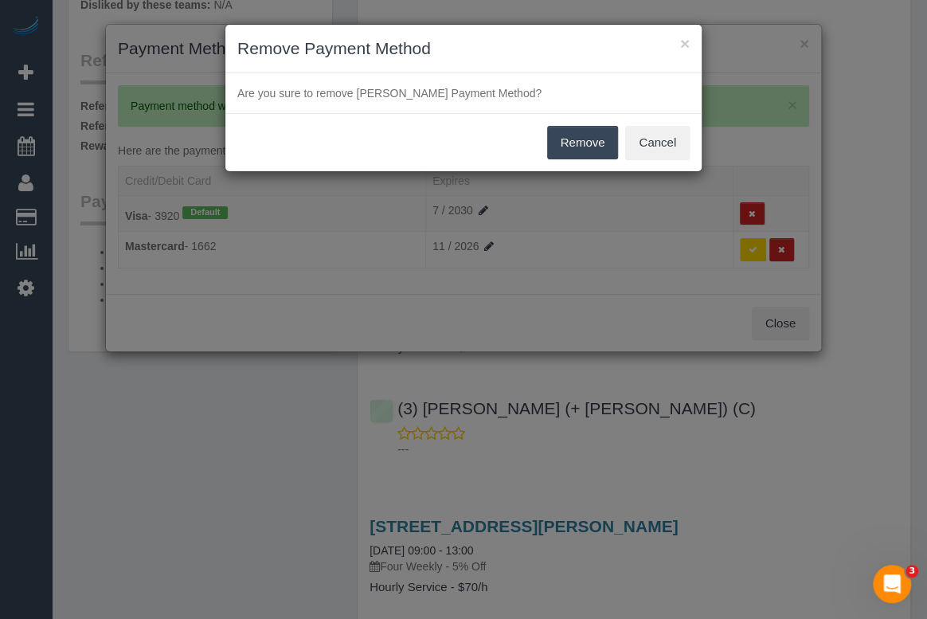
click at [582, 143] on button "Remove" at bounding box center [583, 142] width 72 height 33
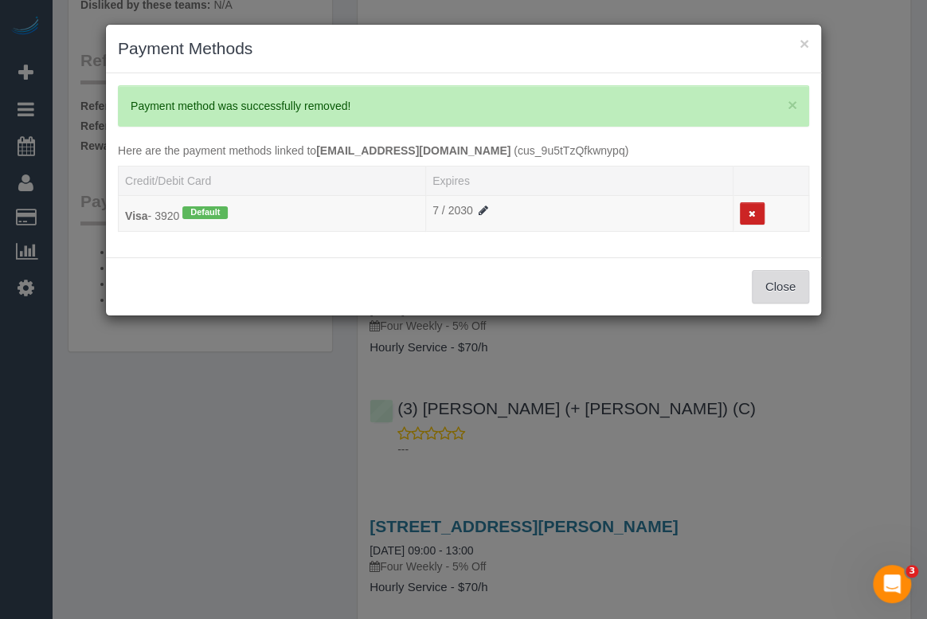
click at [787, 289] on button "Close" at bounding box center [779, 286] width 57 height 33
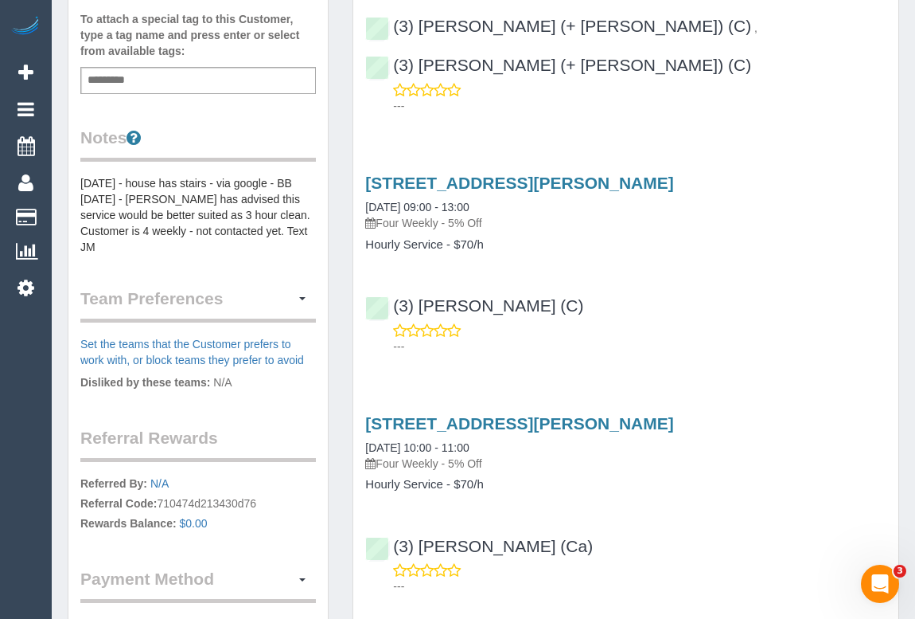
scroll to position [434, 0]
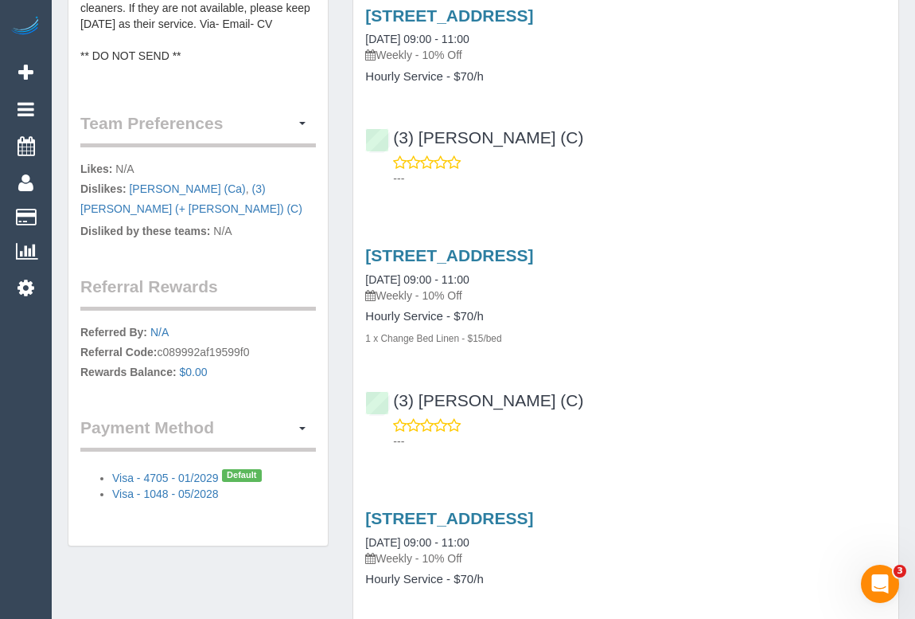
scroll to position [1013, 0]
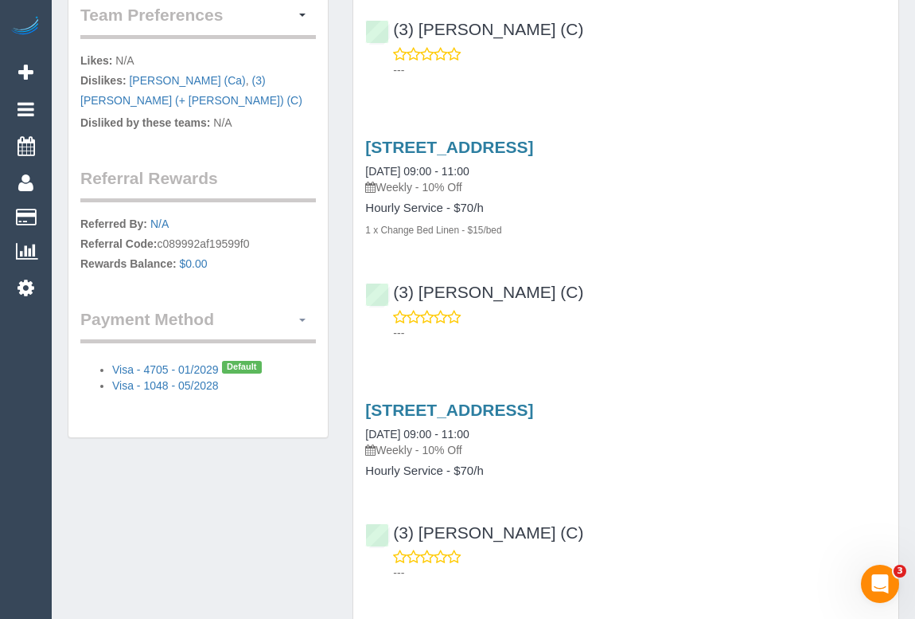
click at [303, 318] on span "button" at bounding box center [302, 319] width 6 height 3
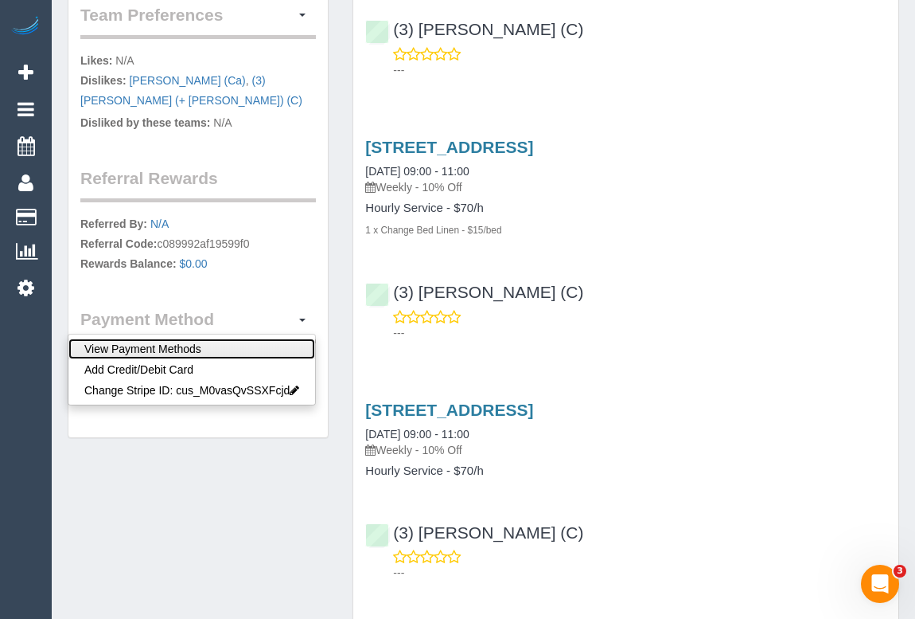
click at [239, 348] on link "View Payment Methods" at bounding box center [191, 348] width 247 height 21
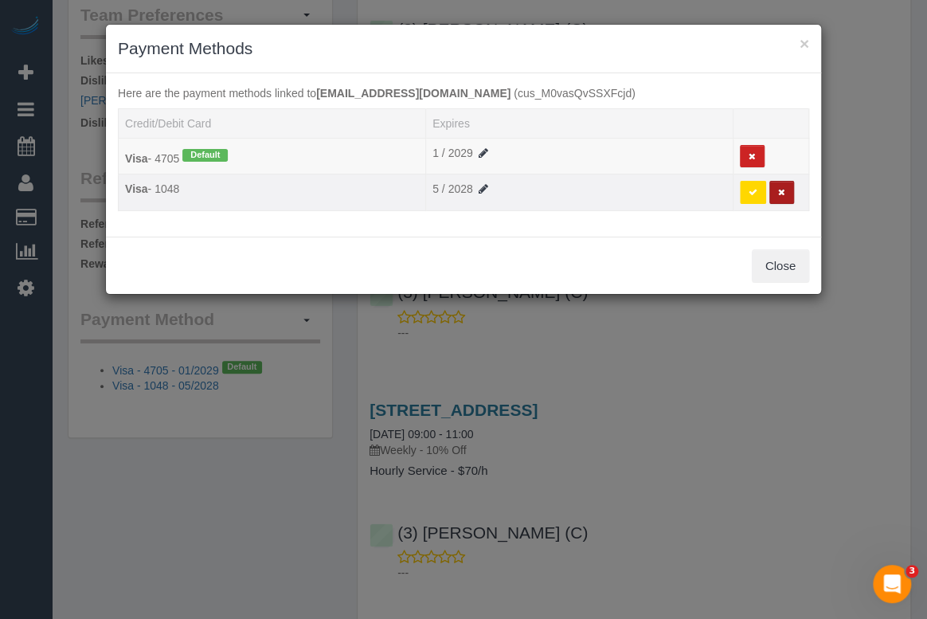
click at [778, 192] on icon at bounding box center [781, 192] width 7 height 9
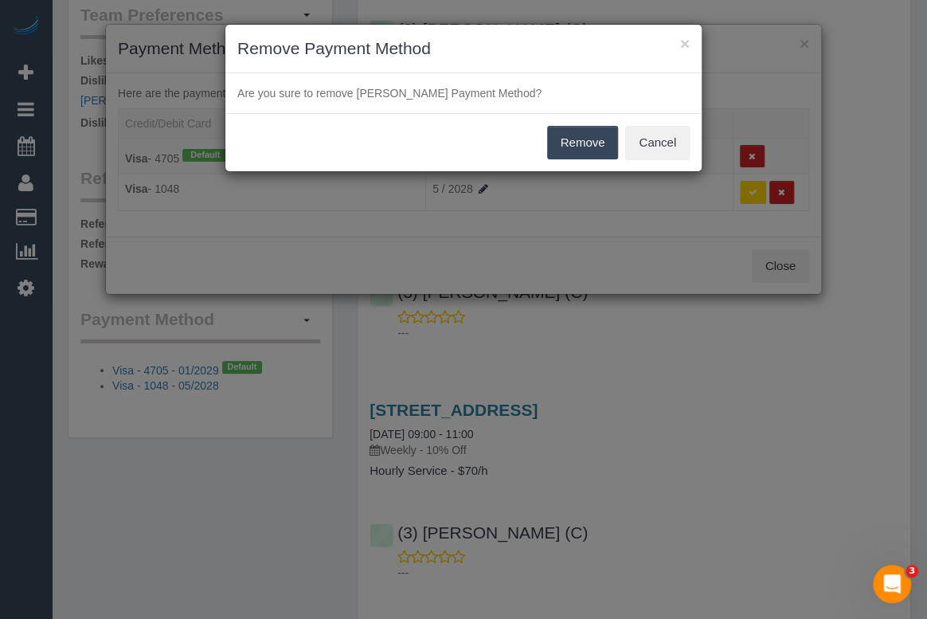
click at [580, 137] on button "Remove" at bounding box center [583, 142] width 72 height 33
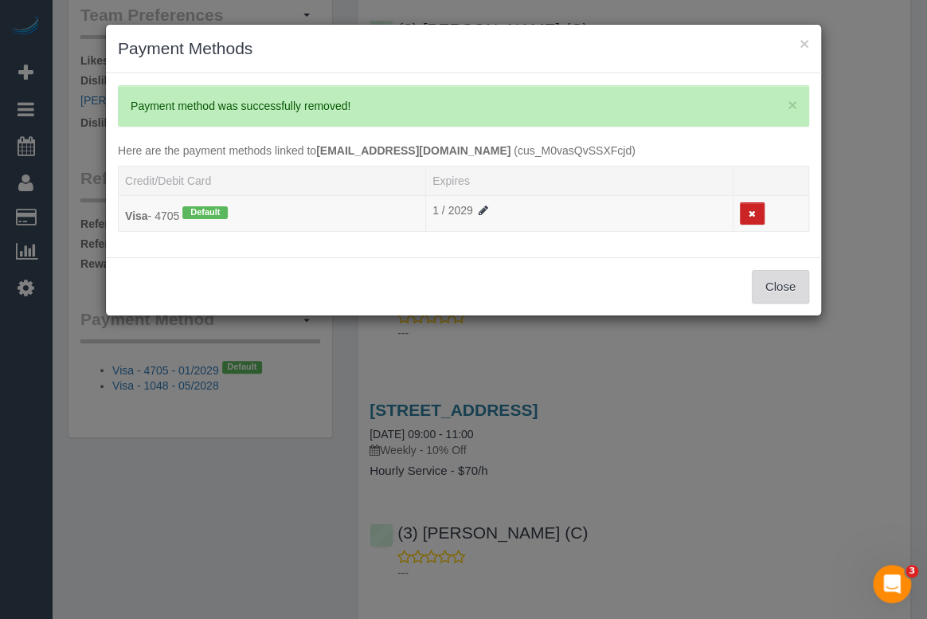
click at [787, 284] on button "Close" at bounding box center [779, 286] width 57 height 33
